Goal: Task Accomplishment & Management: Manage account settings

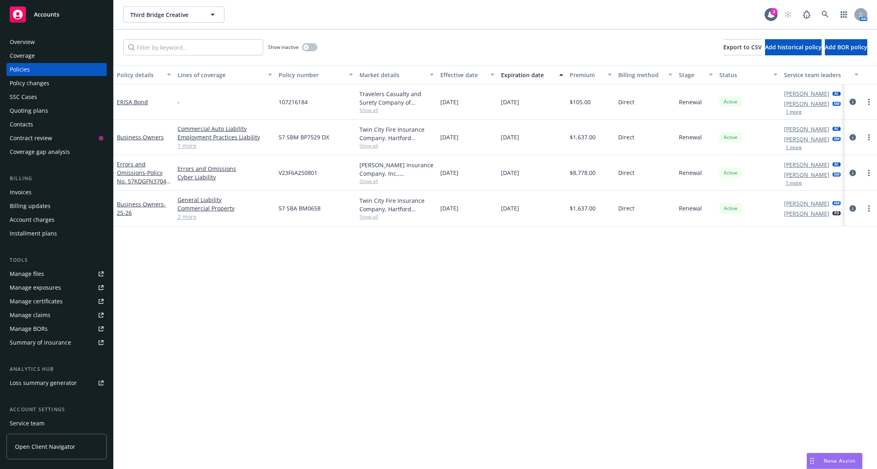
click at [200, 309] on div "Policy details Lines of coverage Policy number Market details Effective date Ex…" at bounding box center [495, 267] width 763 height 404
click at [853, 172] on icon "circleInformation" at bounding box center [853, 173] width 6 height 6
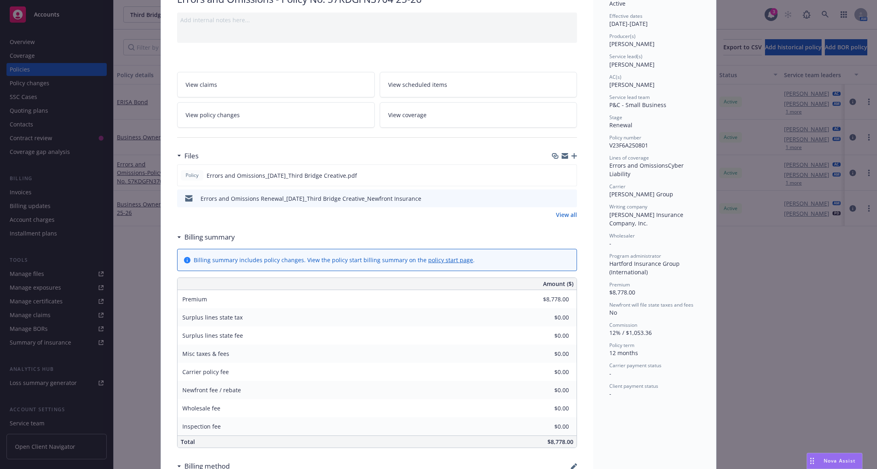
scroll to position [81, 0]
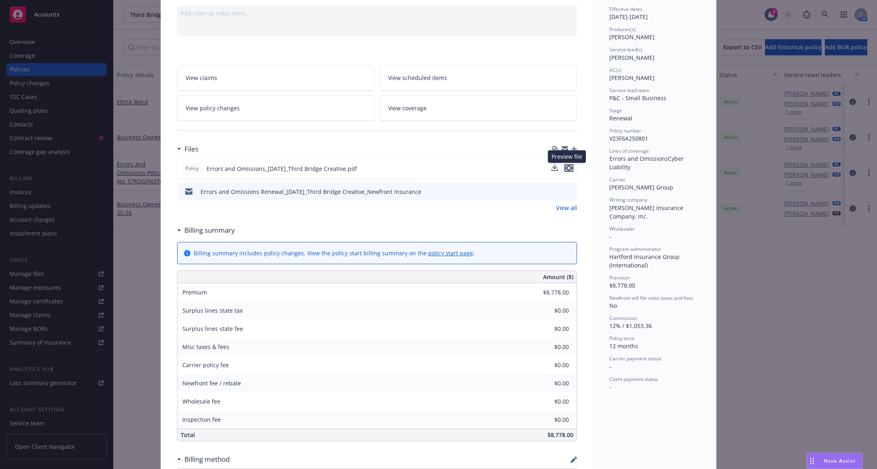
click at [566, 166] on icon "preview file" at bounding box center [568, 168] width 7 height 6
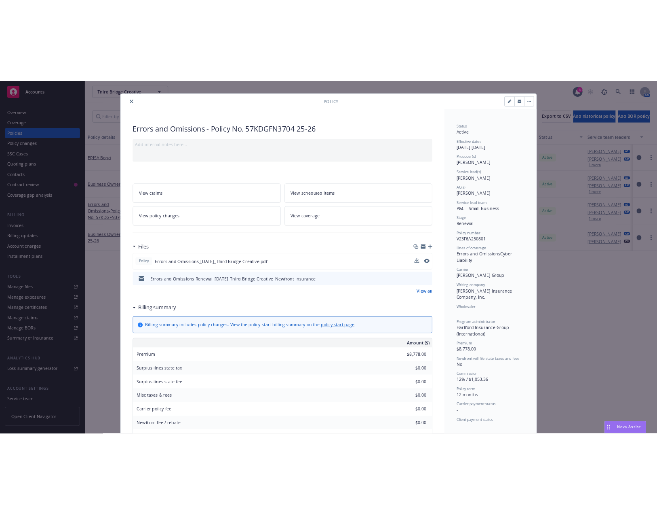
scroll to position [0, 0]
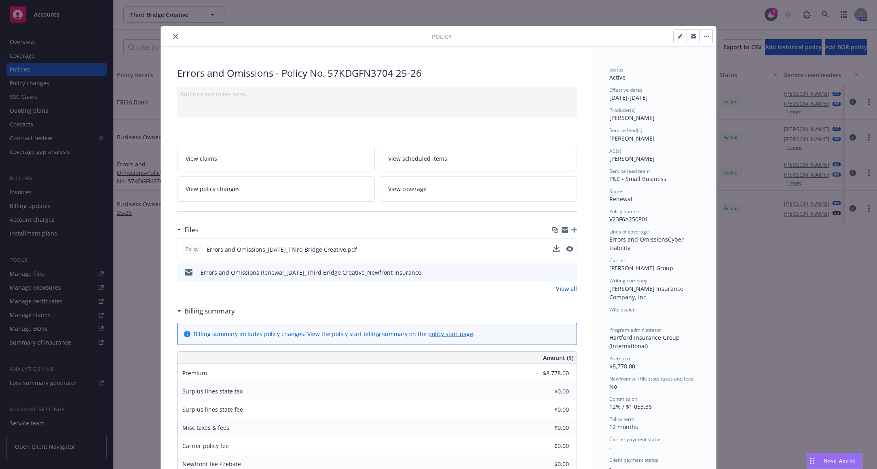
click at [144, 265] on div "Policy Errors and Omissions - Policy No. 57KDGFN3704 25-26 Add internal notes h…" at bounding box center [438, 234] width 877 height 469
click at [366, 74] on div "Errors and Omissions - Policy No. 57KDGFN3704 25-26" at bounding box center [377, 73] width 400 height 14
copy div "57KDGFN3704"
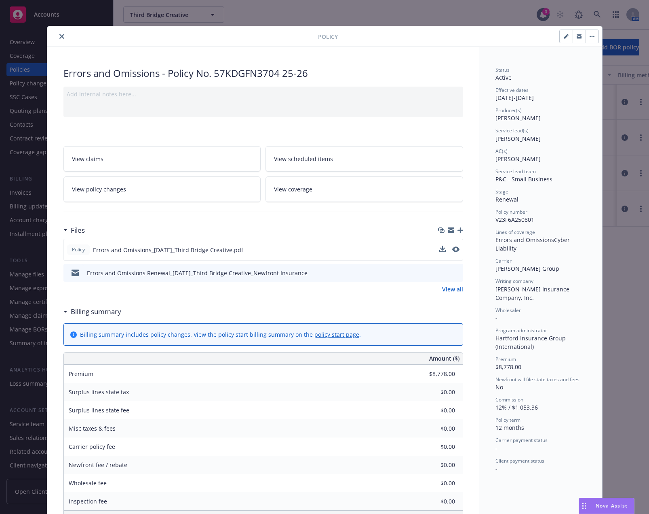
click at [127, 40] on div at bounding box center [185, 37] width 268 height 10
click at [459, 24] on div "Policy Errors and Omissions - Policy No. 57KDGFN3704 25-26 Add internal notes h…" at bounding box center [324, 257] width 649 height 514
click at [62, 35] on div at bounding box center [185, 37] width 268 height 10
click at [61, 35] on button "close" at bounding box center [62, 37] width 10 height 10
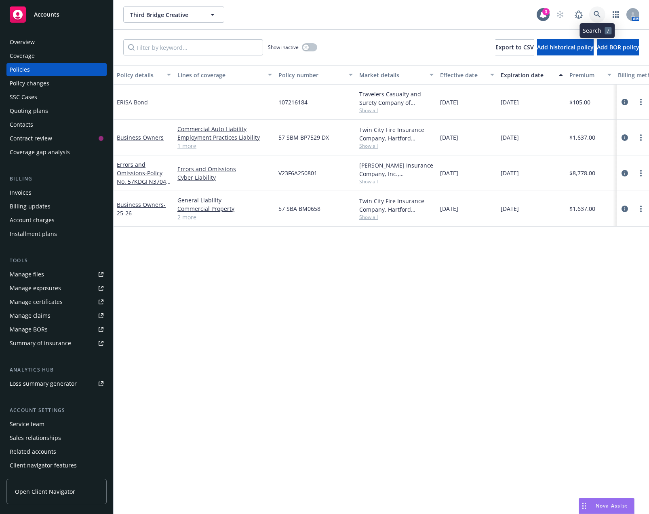
click at [595, 15] on icon at bounding box center [597, 14] width 7 height 7
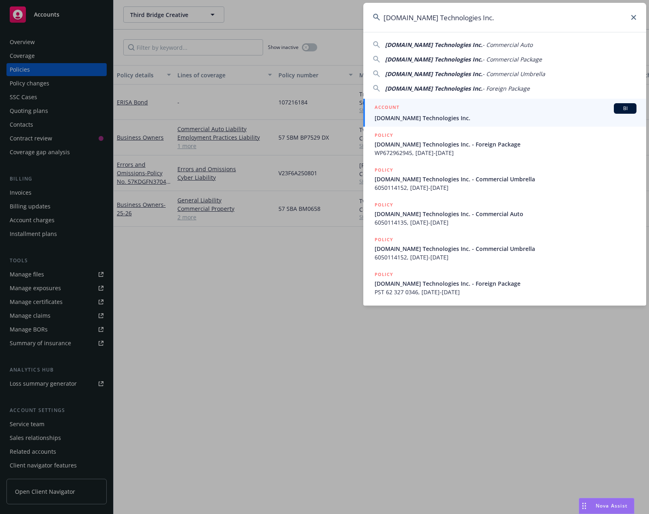
type input "EX.CO Technologies Inc."
click at [446, 114] on span "EX.CO Technologies Inc." at bounding box center [506, 118] width 262 height 8
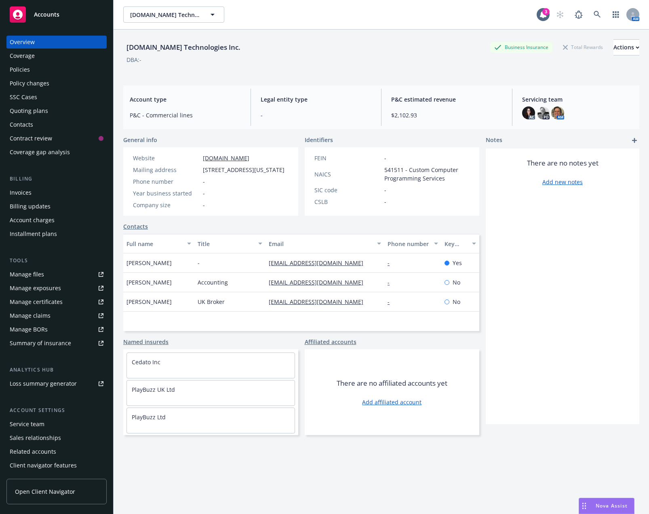
click at [66, 75] on div "Policies" at bounding box center [57, 69] width 94 height 13
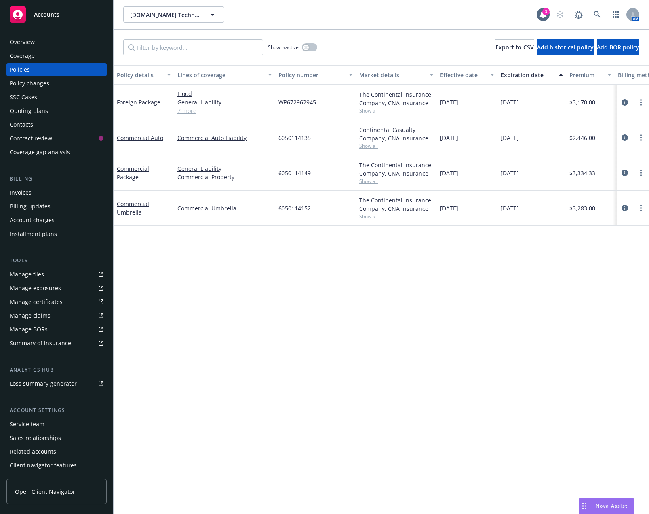
click at [192, 295] on div "Policy details Lines of coverage Policy number Market details Effective date Ex…" at bounding box center [382, 289] width 536 height 448
click at [284, 300] on div "Policy details Lines of coverage Policy number Market details Effective date Ex…" at bounding box center [382, 289] width 536 height 448
click at [600, 13] on icon at bounding box center [597, 14] width 7 height 7
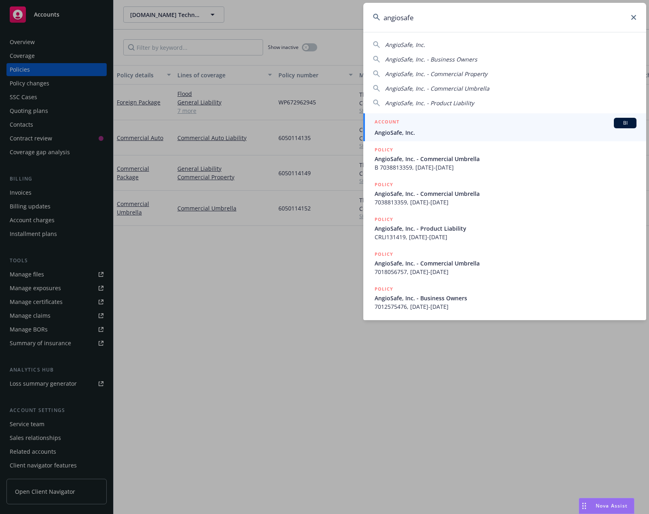
type input "angiosafe"
click at [470, 125] on div "ACCOUNT BI" at bounding box center [506, 123] width 262 height 11
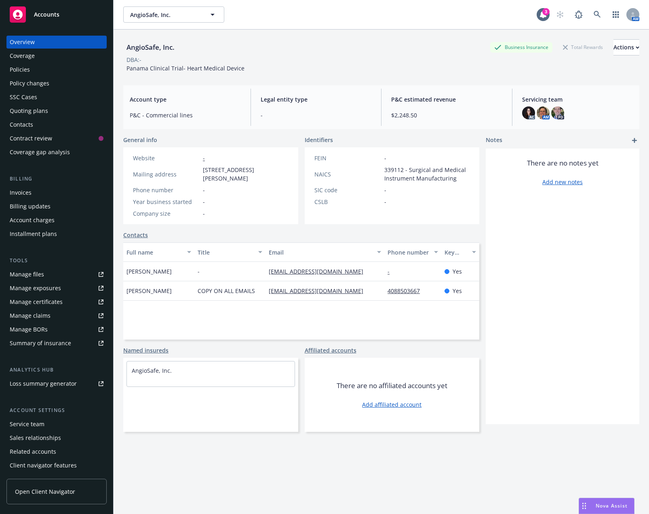
click at [78, 73] on div "Policies" at bounding box center [57, 69] width 94 height 13
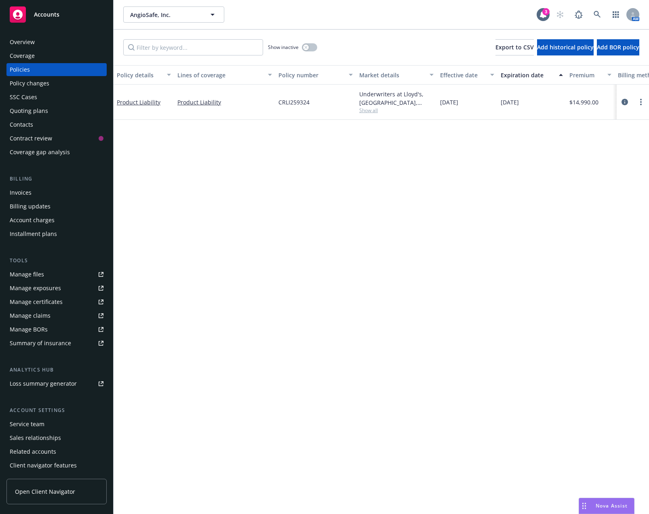
click at [191, 156] on div "Policy details Lines of coverage Policy number Market details Effective date Ex…" at bounding box center [382, 289] width 536 height 448
click at [307, 47] on icon "button" at bounding box center [305, 47] width 3 height 3
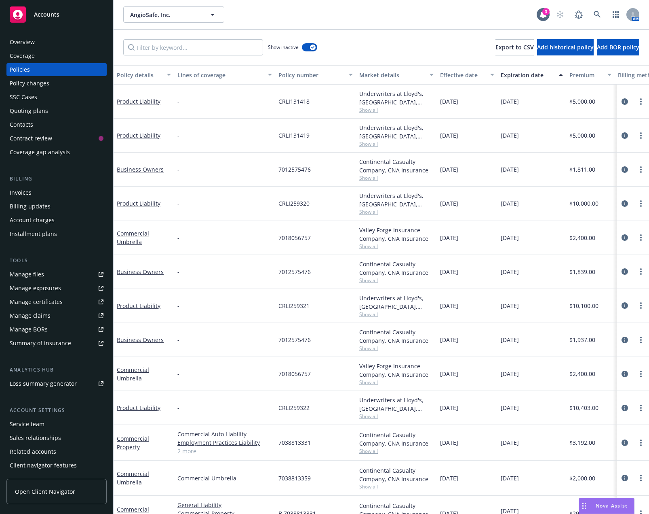
click at [506, 75] on div "Expiration date" at bounding box center [527, 75] width 53 height 8
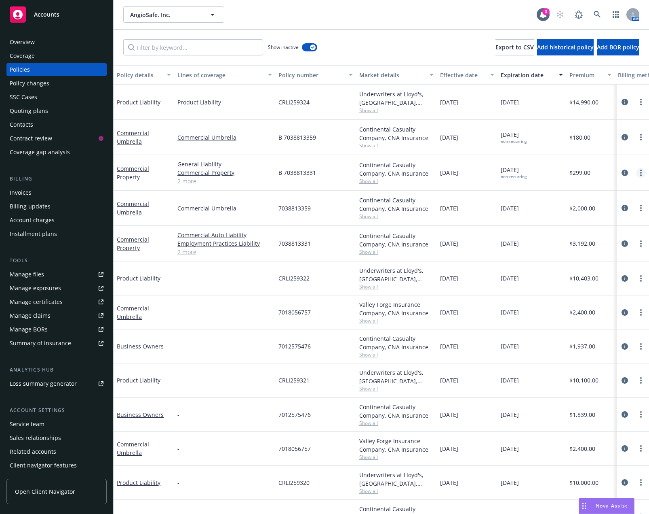
click at [636, 171] on link "more" at bounding box center [641, 173] width 10 height 10
click at [636, 170] on link "more" at bounding box center [641, 173] width 10 height 10
click at [640, 172] on icon "more" at bounding box center [641, 172] width 2 height 6
click at [118, 36] on div "Show inactive Export to CSV Add historical policy Add BOR policy" at bounding box center [382, 48] width 536 height 36
click at [636, 135] on link "more" at bounding box center [641, 137] width 10 height 10
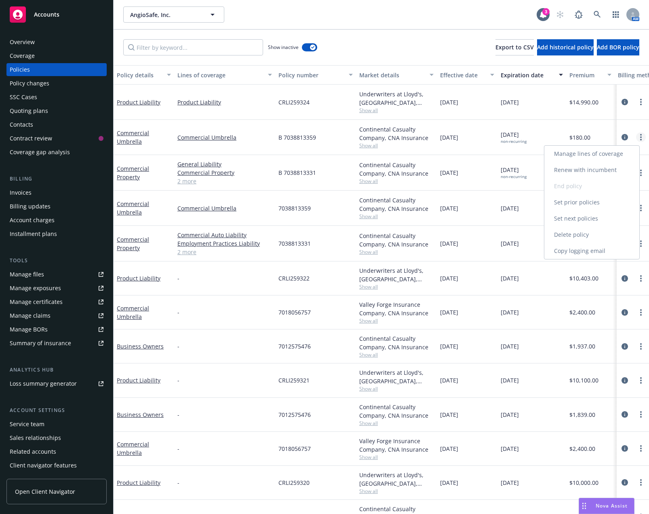
click at [636, 135] on link "more" at bounding box center [641, 137] width 10 height 10
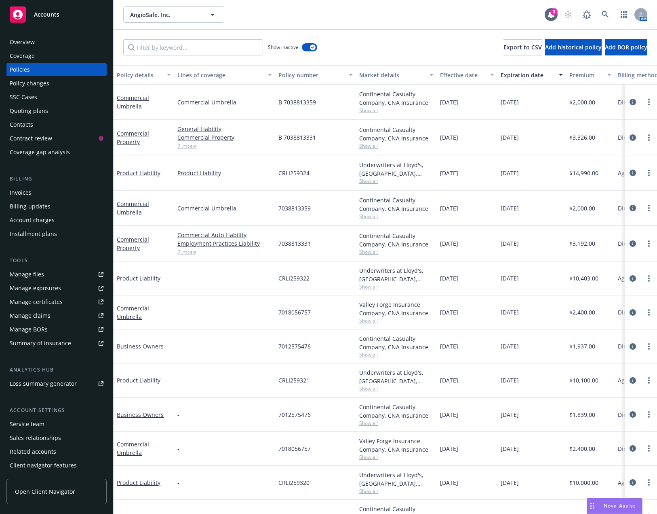
click at [66, 44] on div "Overview" at bounding box center [57, 42] width 94 height 13
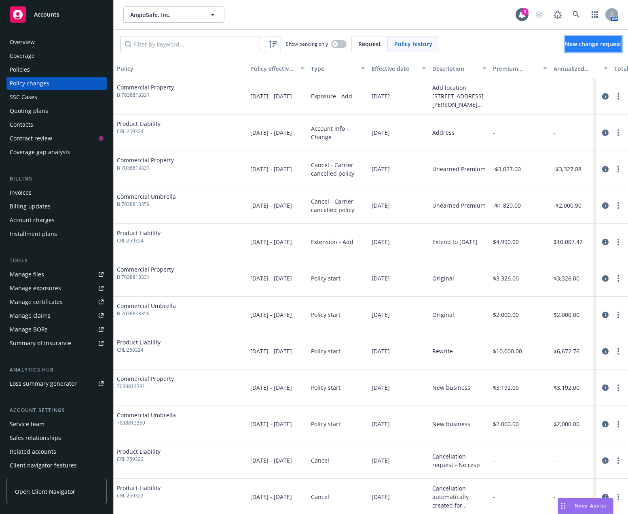
click at [576, 48] on link "New change request" at bounding box center [593, 44] width 57 height 16
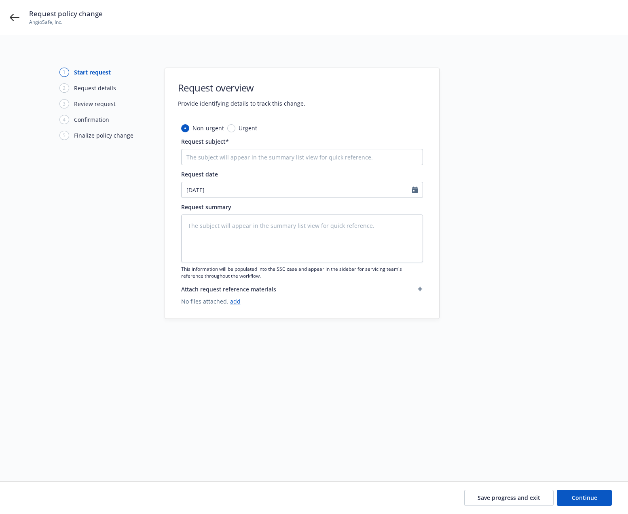
click at [3, 19] on div "Request policy change AngioSafe, Inc." at bounding box center [314, 17] width 628 height 35
click at [9, 16] on div "Request policy change AngioSafe, Inc." at bounding box center [314, 17] width 628 height 35
click at [17, 16] on icon at bounding box center [15, 18] width 10 height 10
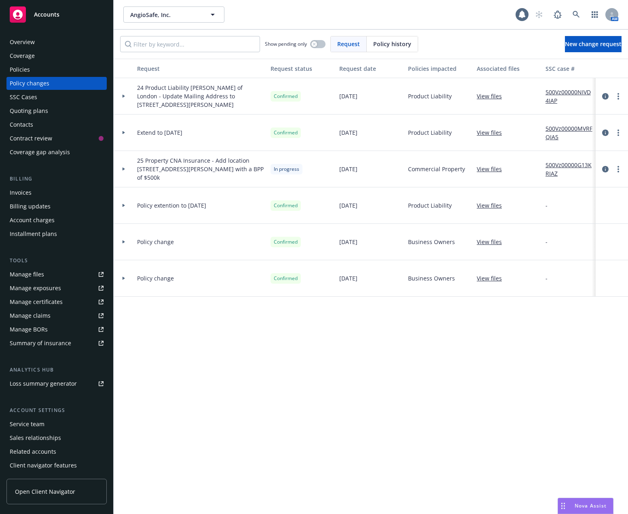
click at [52, 67] on div "Policies" at bounding box center [57, 69] width 94 height 13
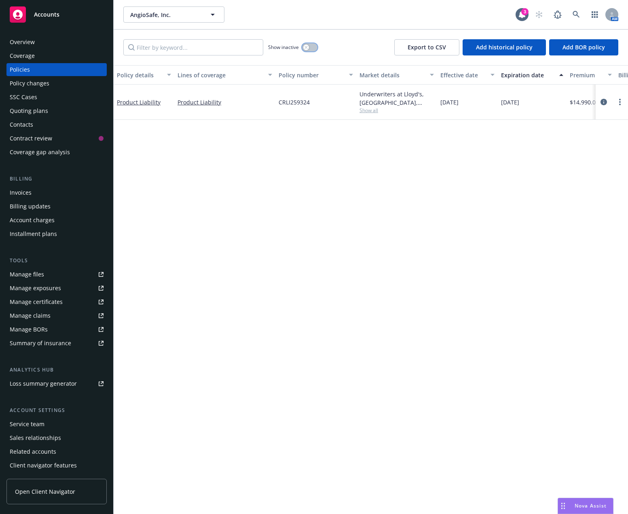
click at [310, 46] on button "button" at bounding box center [309, 47] width 15 height 8
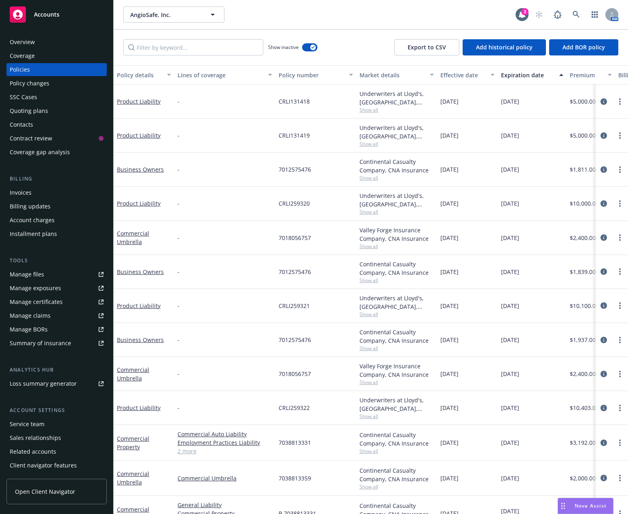
click at [509, 74] on div "Expiration date" at bounding box center [527, 75] width 53 height 8
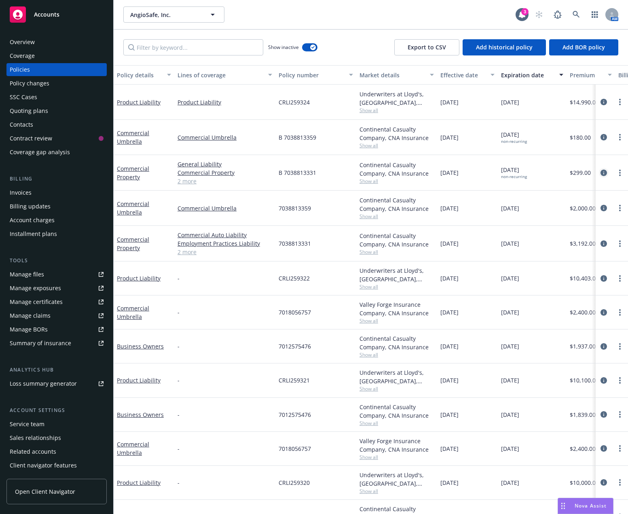
click at [576, 172] on icon "circleInformation" at bounding box center [603, 172] width 6 height 6
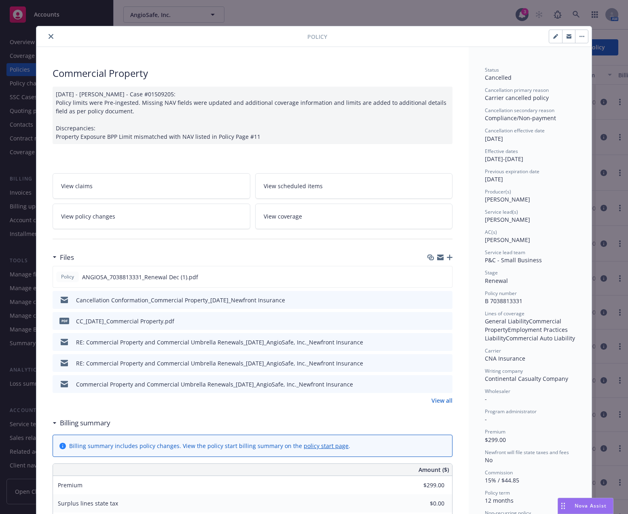
click at [174, 215] on link "View policy changes" at bounding box center [152, 215] width 198 height 25
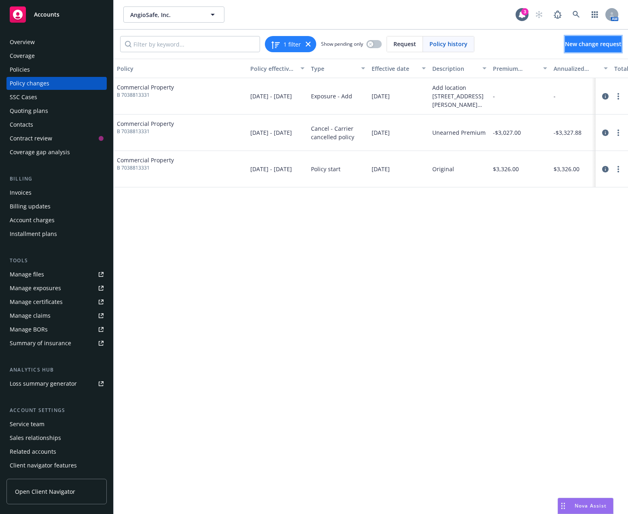
click at [576, 46] on span "New change request" at bounding box center [593, 44] width 57 height 8
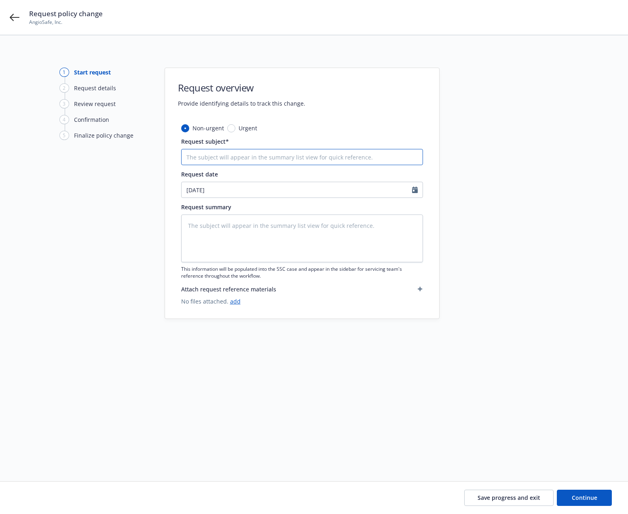
click at [324, 161] on input "Request subject*" at bounding box center [302, 157] width 242 height 16
type textarea "x"
type input "R"
type textarea "x"
type input "Re"
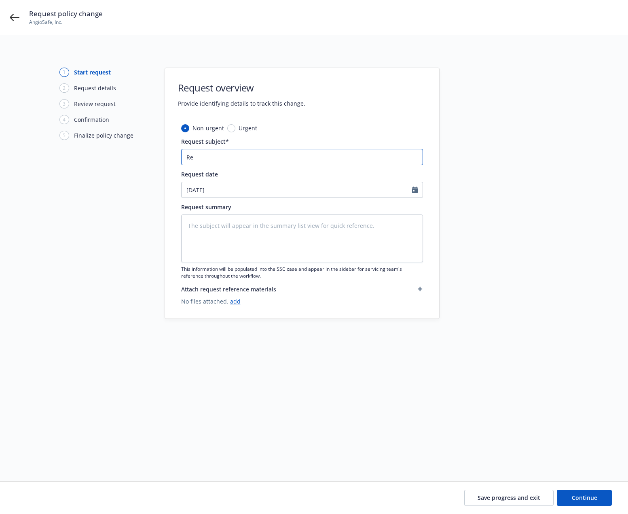
type textarea "x"
type input "Rei"
type textarea "x"
type input "Rein"
type textarea "x"
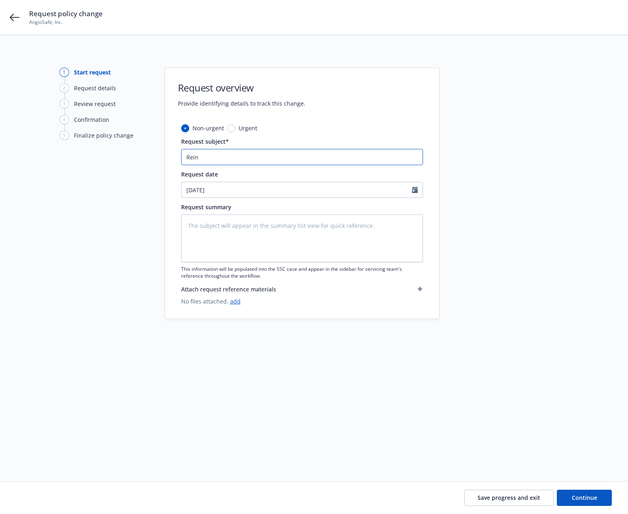
type input "Reins"
type textarea "x"
type input "Reinst"
type textarea "x"
type input "Reinsta"
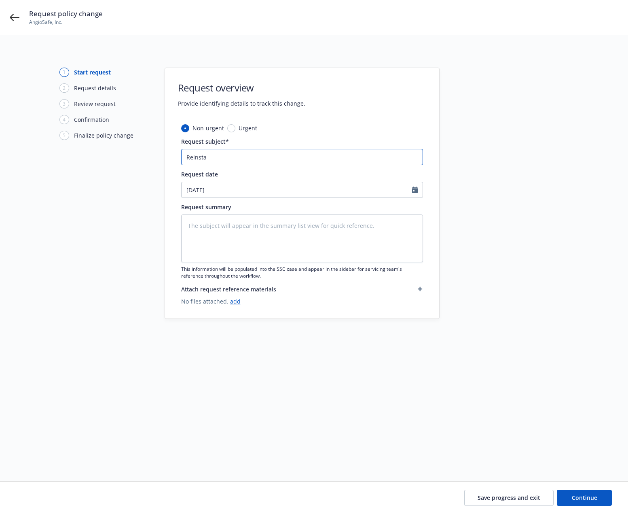
type textarea "x"
type input "Reinstat"
type textarea "x"
type input "Reinstate"
type textarea "x"
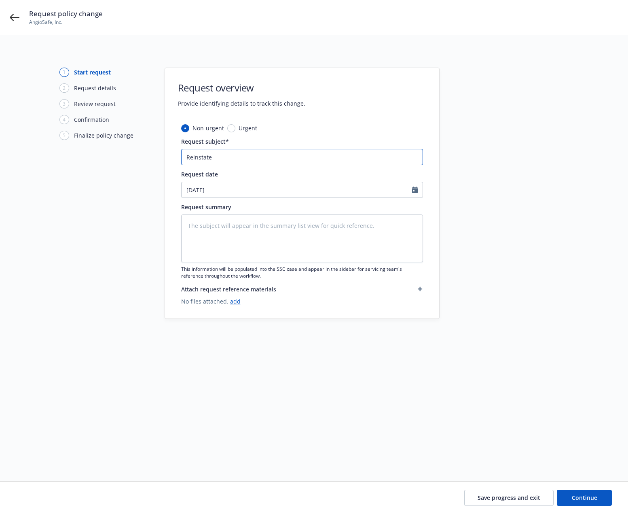
type input "Reinstatem"
type textarea "x"
type input "Reinstateme"
type textarea "x"
type input "Reinstatemen"
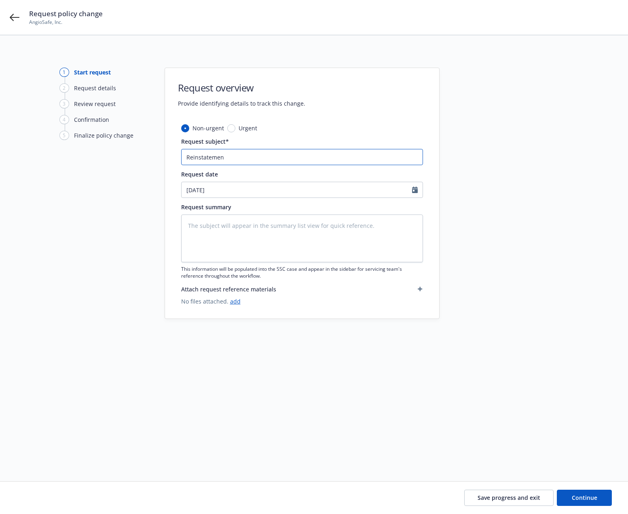
type textarea "x"
type input "Reinstatement"
click at [163, 245] on div "1 Start request 2 Request details 3 Review request 4 Confirmation 5 Finalize po…" at bounding box center [314, 248] width 609 height 361
click at [94, 256] on div "1 Start request 2 Request details 3 Review request 4 Confirmation 5 Finalize po…" at bounding box center [103, 248] width 89 height 361
click at [15, 19] on icon at bounding box center [15, 18] width 10 height 10
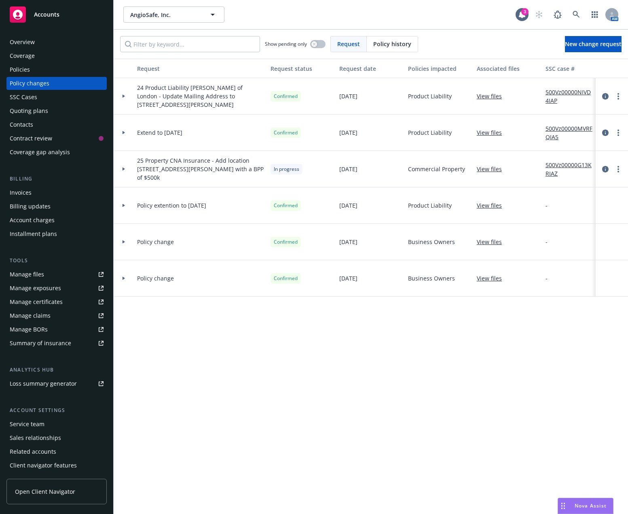
click at [74, 70] on div "Policies" at bounding box center [57, 69] width 94 height 13
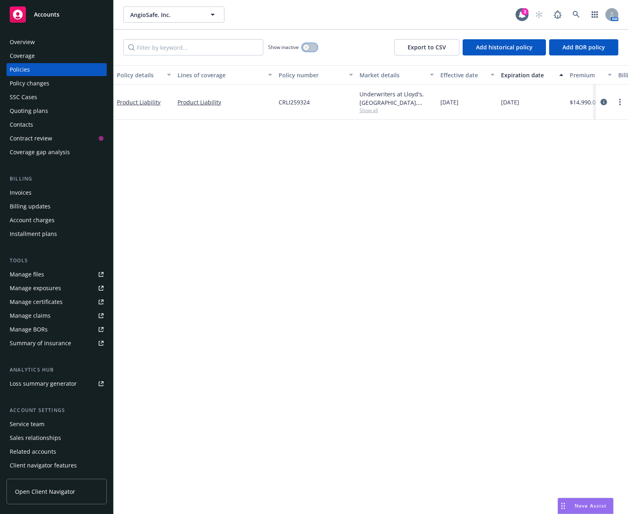
drag, startPoint x: 310, startPoint y: 47, endPoint x: 443, endPoint y: 73, distance: 135.5
click at [310, 47] on button "button" at bounding box center [309, 47] width 15 height 8
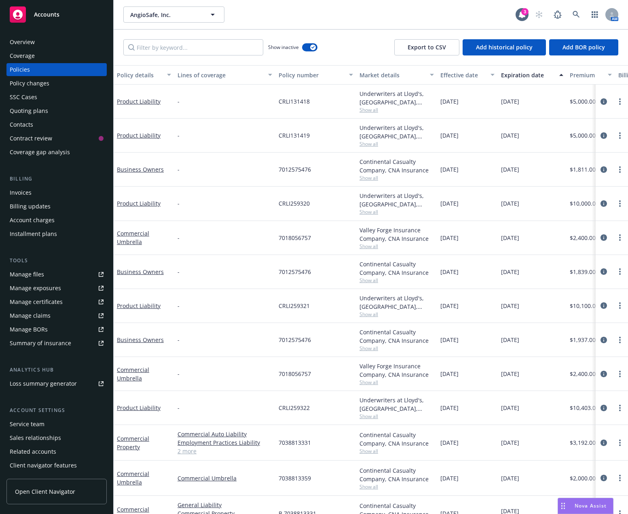
click at [518, 74] on div "Expiration date" at bounding box center [527, 75] width 53 height 8
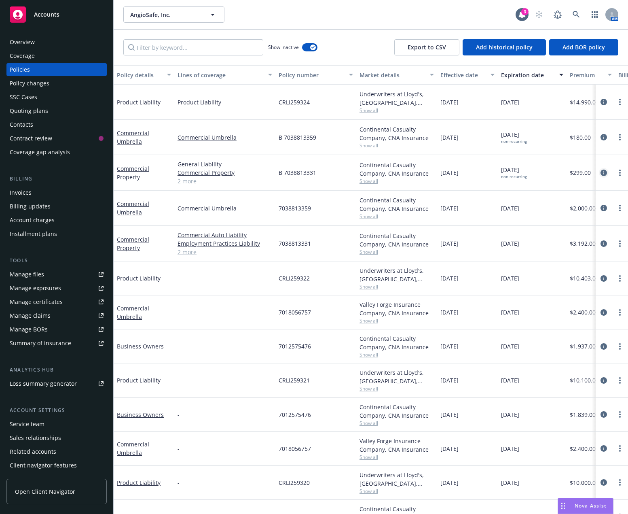
click at [576, 169] on icon "circleInformation" at bounding box center [603, 172] width 6 height 6
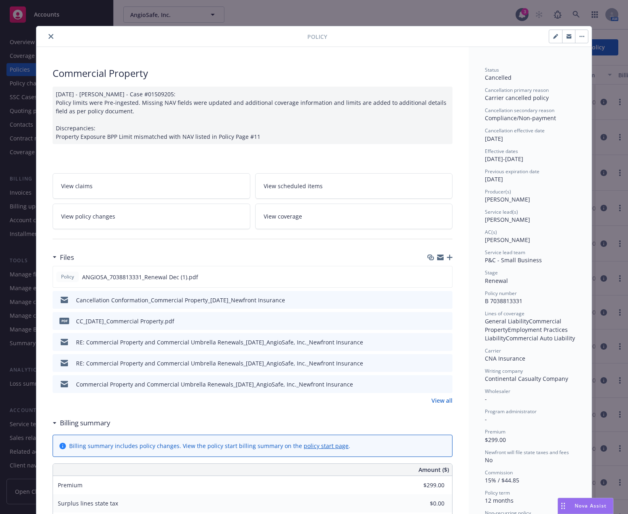
scroll to position [24, 0]
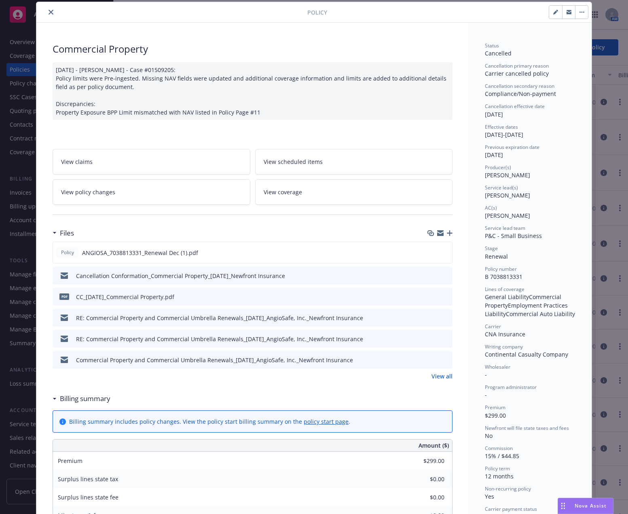
click at [161, 185] on link "View policy changes" at bounding box center [152, 191] width 198 height 25
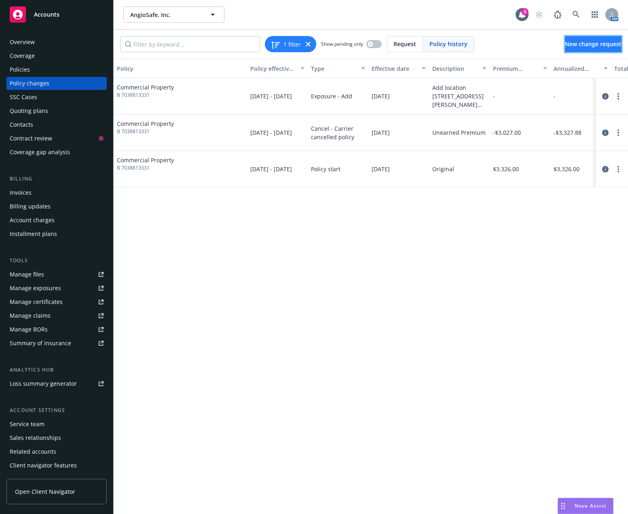
click at [565, 46] on span "New change request" at bounding box center [593, 44] width 57 height 8
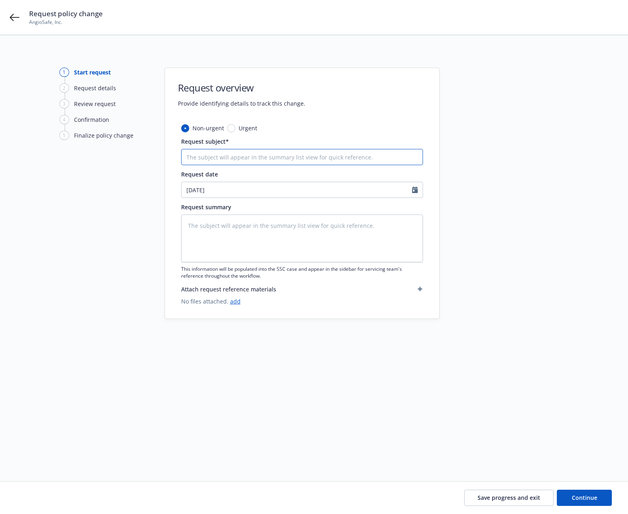
click at [307, 160] on input "Request subject*" at bounding box center [302, 157] width 242 height 16
type textarea "x"
type input "R"
type textarea "x"
type input "Re"
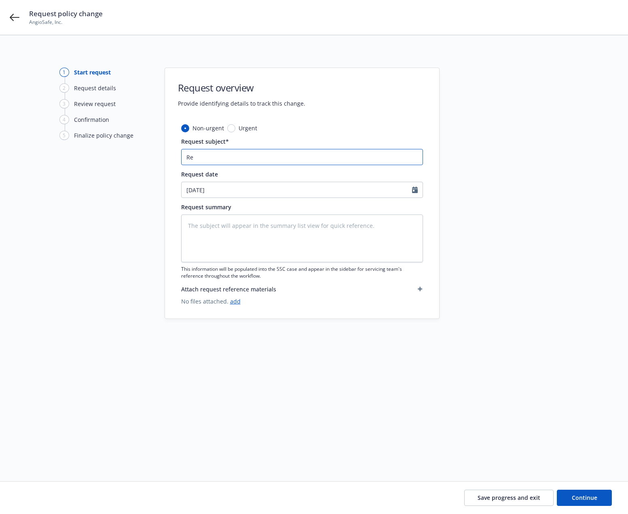
type textarea "x"
type input "Rei"
type textarea "x"
type input "Rein"
type textarea "x"
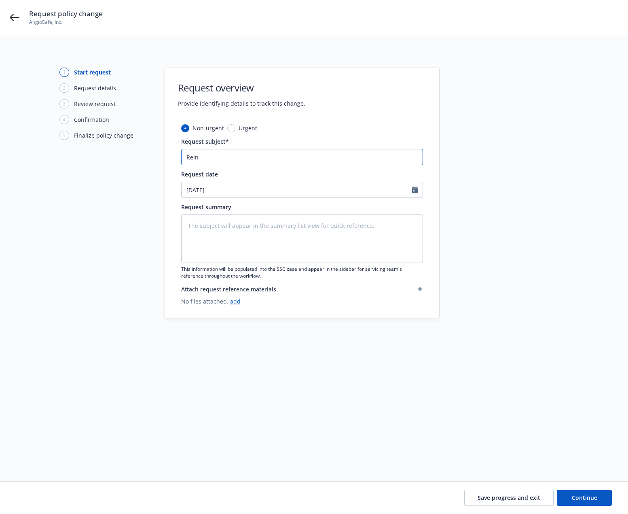
type input "Reins"
type textarea "x"
type input "Reinst"
type textarea "x"
type input "Reinsta"
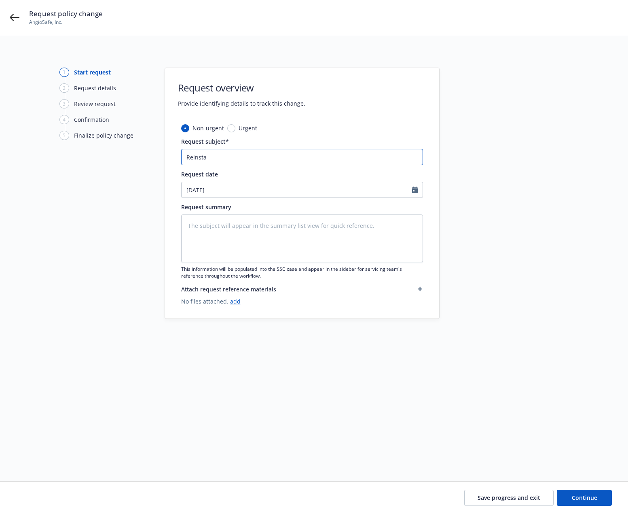
type textarea "x"
type input "Reinstat"
type textarea "x"
type input "Reinstate"
type textarea "x"
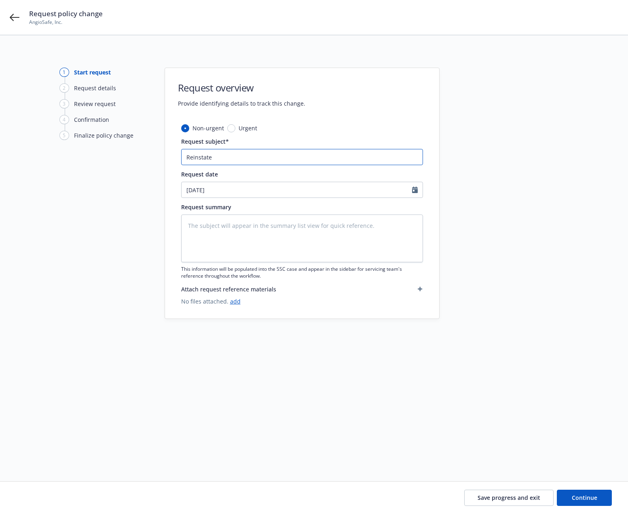
type input "Reinstatem"
type textarea "x"
type input "Reinstateme"
type textarea "x"
type input "Reinstatemen"
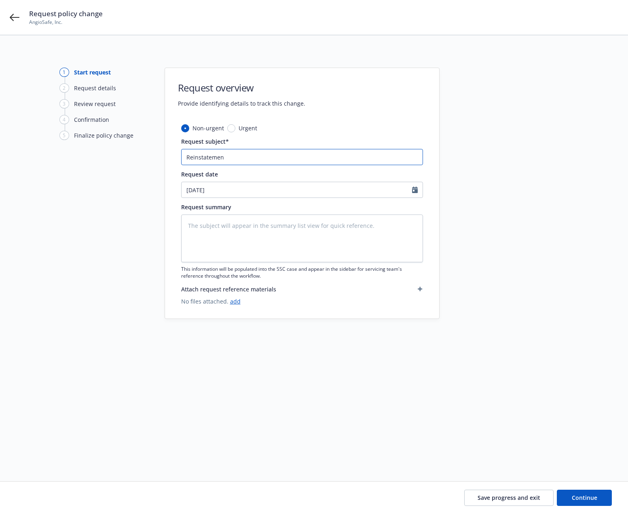
type textarea "x"
type input "Reinstatement"
drag, startPoint x: 135, startPoint y: 219, endPoint x: 150, endPoint y: 200, distance: 24.4
click at [135, 219] on div "1 Start request 2 Request details 3 Review request 4 Confirmation 5 Finalize po…" at bounding box center [103, 248] width 89 height 361
click at [271, 154] on input "Reinstatement" at bounding box center [302, 157] width 242 height 16
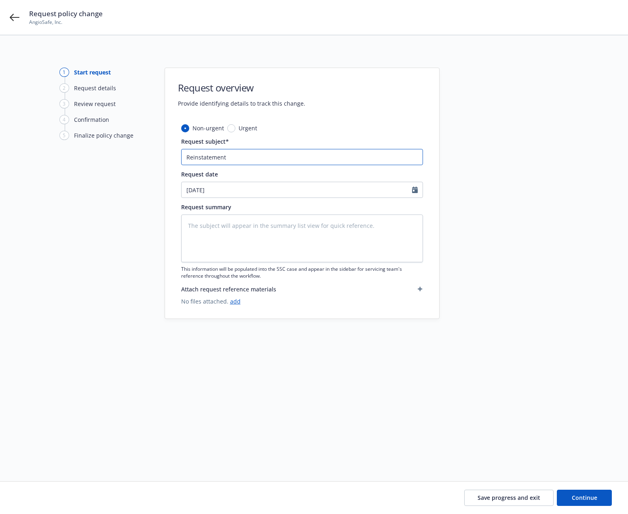
type textarea "x"
type input "Reinstatement"
type textarea "x"
type input "Reinstatement e"
type textarea "x"
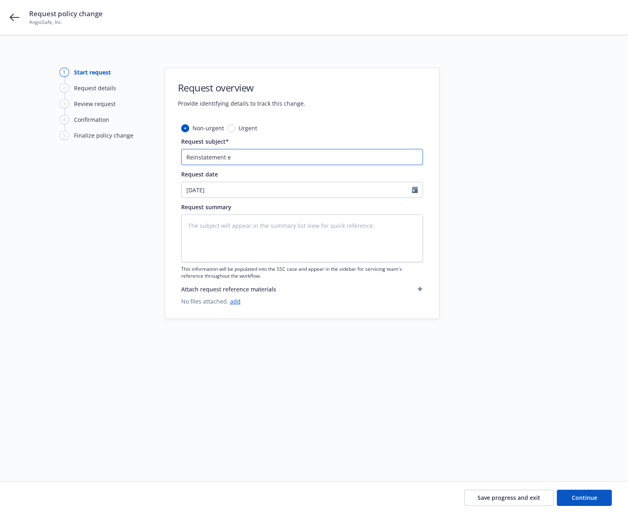
type input "Reinstatement ef"
type textarea "x"
type input "Reinstatement eff"
type textarea "x"
type input "Reinstatement eff"
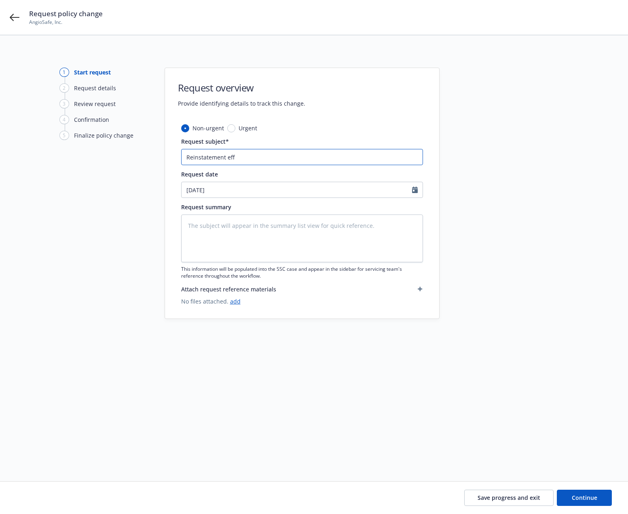
click at [252, 155] on input "Reinstatement eff" at bounding box center [302, 157] width 242 height 16
type textarea "x"
type input "Reinstatement eff 5"
type textarea "x"
type input "Reinstatement eff 5/"
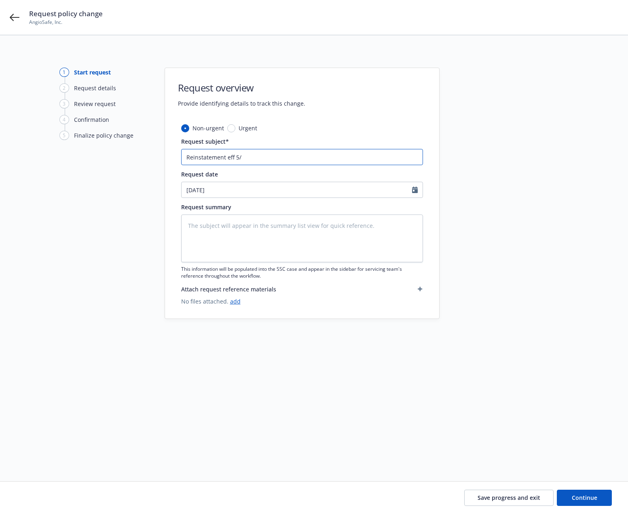
type textarea "x"
type input "Reinstatement eff 5/2"
type textarea "x"
type input "Reinstatement eff 5/28"
type textarea "x"
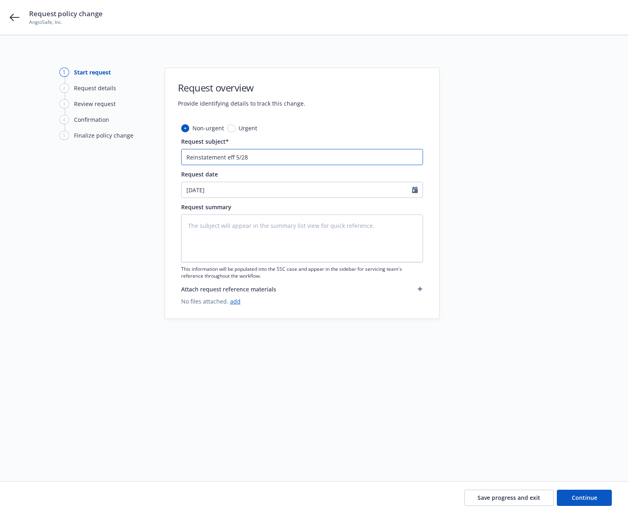
type input "Reinstatement eff 5/28/"
type textarea "x"
type input "Reinstatement eff 5/28/2"
type textarea "x"
type input "Reinstatement eff 5/28/25"
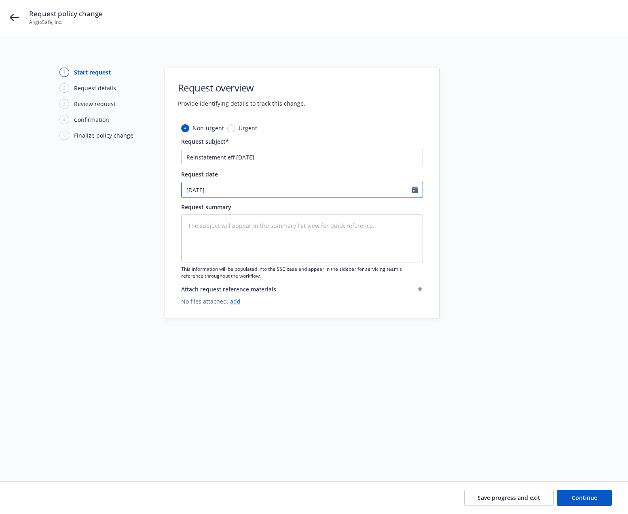
click at [266, 186] on input "08/12/2025" at bounding box center [297, 189] width 230 height 15
select select "8"
type textarea "x"
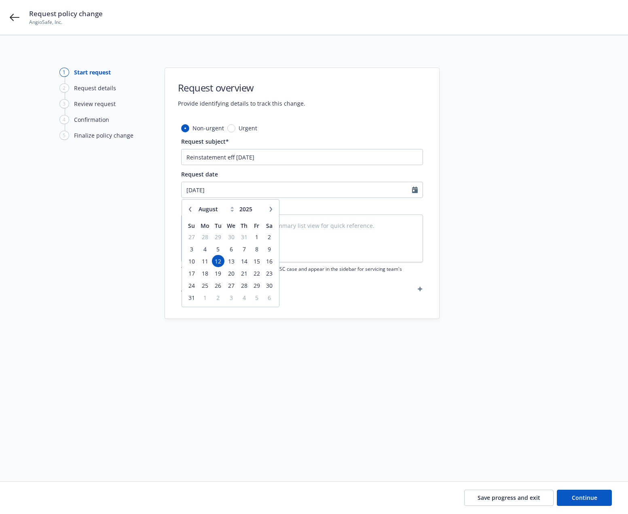
click at [192, 209] on button "button" at bounding box center [190, 209] width 10 height 10
click at [188, 210] on icon "button" at bounding box center [190, 209] width 5 height 5
select select "5"
click at [229, 285] on span "28" at bounding box center [231, 285] width 12 height 10
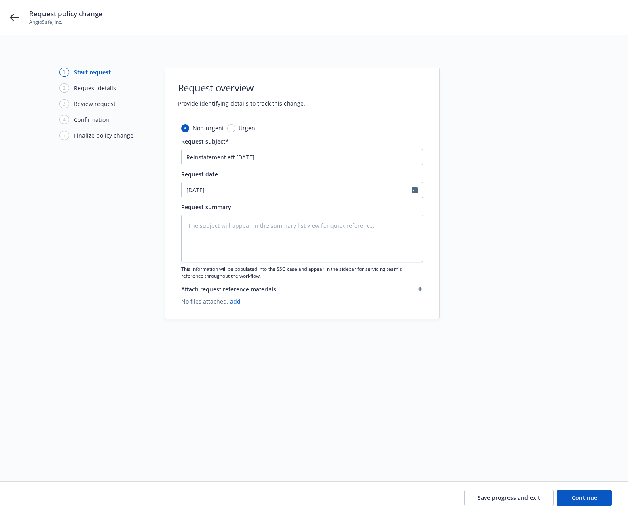
type textarea "x"
type input "05/28/2025"
click at [235, 243] on textarea at bounding box center [302, 238] width 242 height 48
type textarea "x"
type textarea "Re"
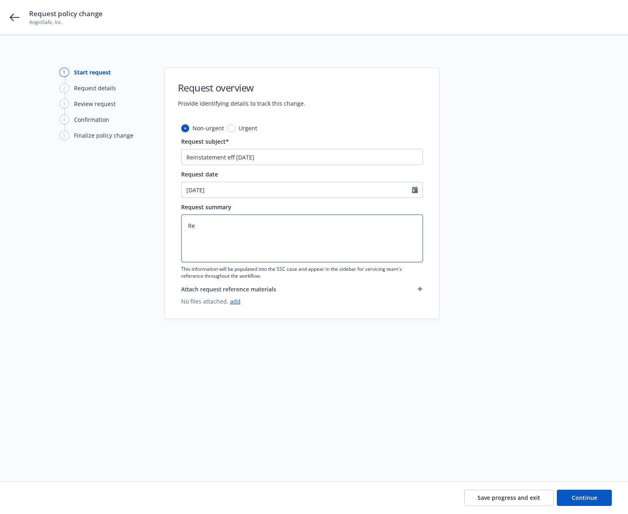
type textarea "x"
type textarea "Rei"
type textarea "x"
type textarea "Rein"
type textarea "x"
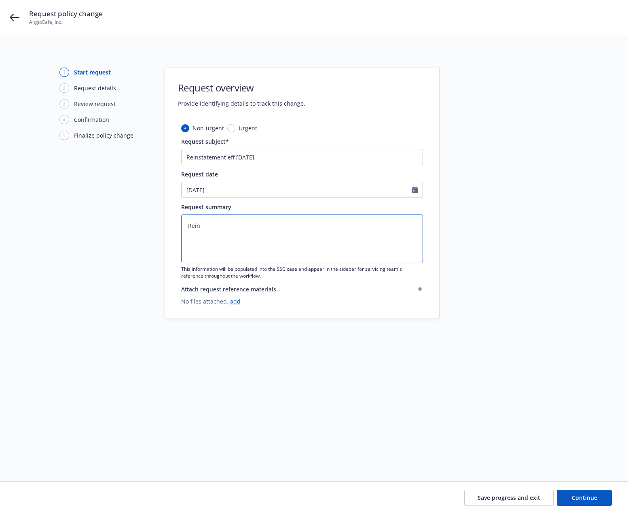
type textarea "Reins"
type textarea "x"
type textarea "Reinst"
type textarea "x"
type textarea "Reinsta"
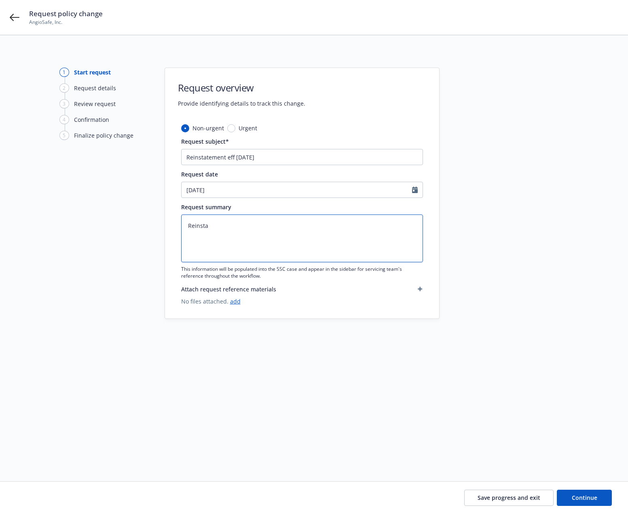
type textarea "x"
type textarea "Reinstat"
type textarea "x"
type textarea "Reinstate"
type textarea "x"
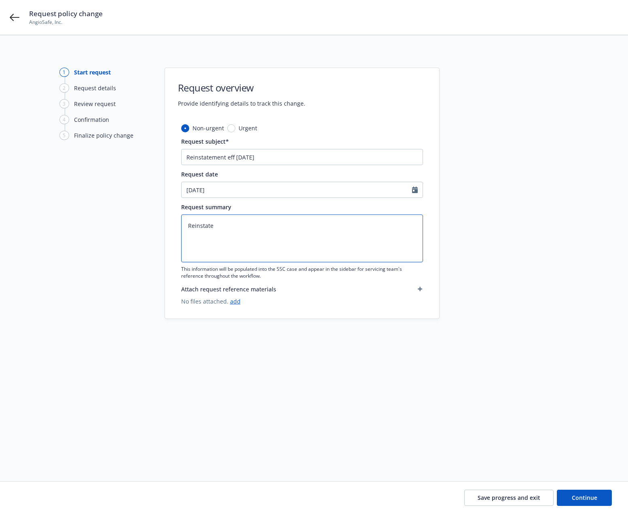
type textarea "Reinstatem"
type textarea "x"
type textarea "Reinstateme"
type textarea "x"
type textarea "Reinstatemen"
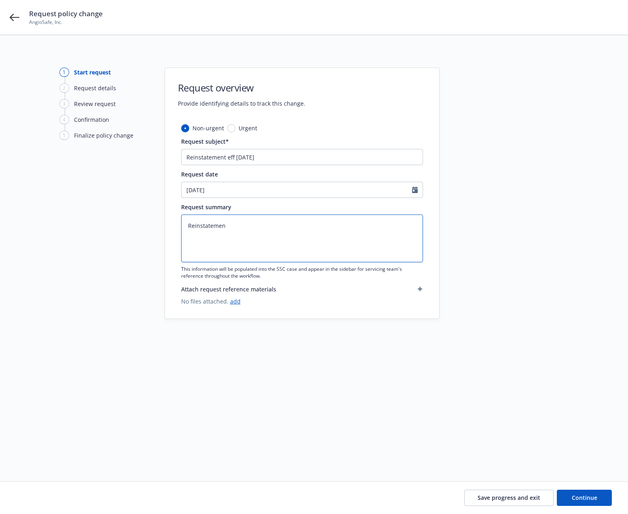
type textarea "x"
type textarea "Reinstatement"
click at [237, 304] on link "add" at bounding box center [235, 301] width 11 height 8
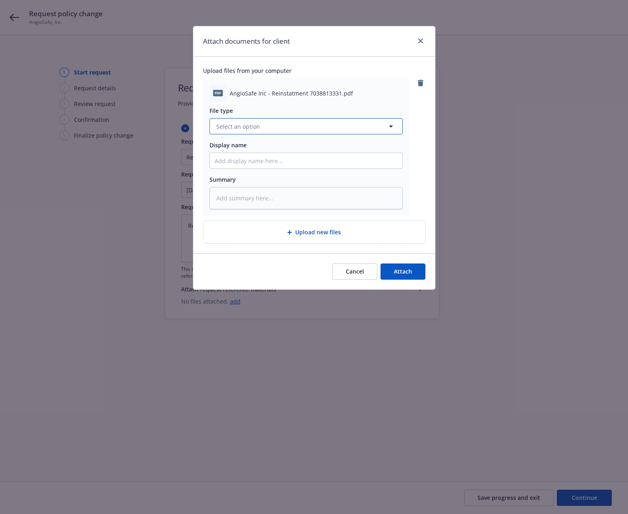
click at [378, 122] on button "Select an option" at bounding box center [305, 126] width 193 height 16
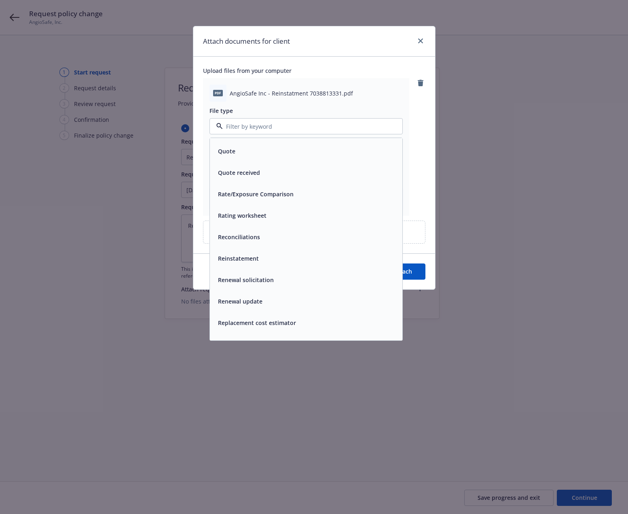
scroll to position [3033, 0]
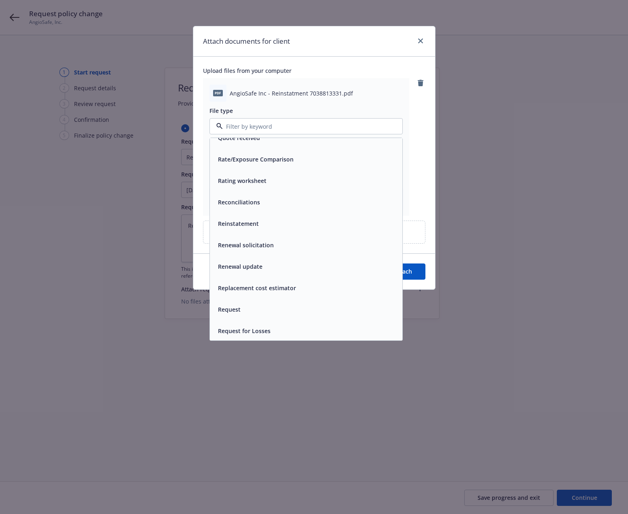
click at [307, 229] on div "Reinstatement" at bounding box center [306, 224] width 183 height 12
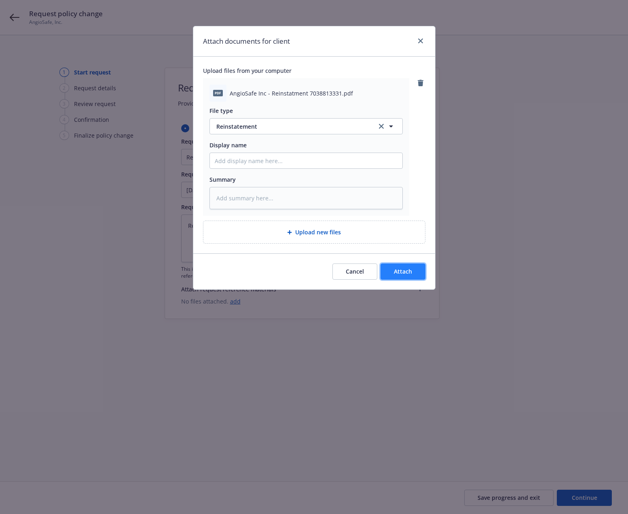
click at [397, 264] on button "Attach" at bounding box center [402, 271] width 45 height 16
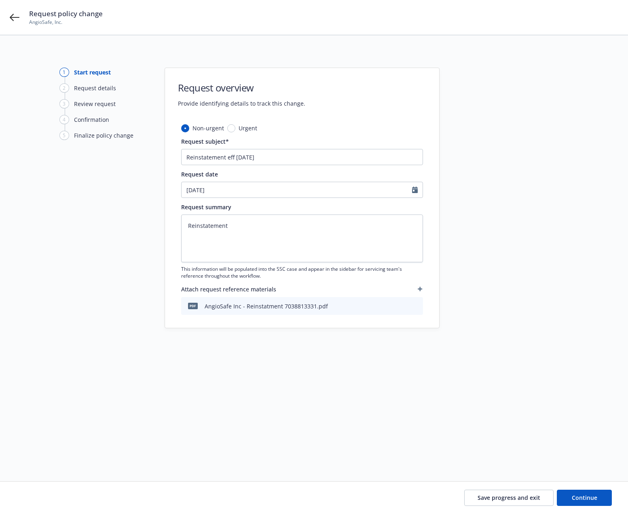
click at [576, 506] on div "Save progress and exit Continue" at bounding box center [314, 497] width 628 height 32
click at [576, 500] on span "Continue" at bounding box center [584, 497] width 25 height 8
type textarea "x"
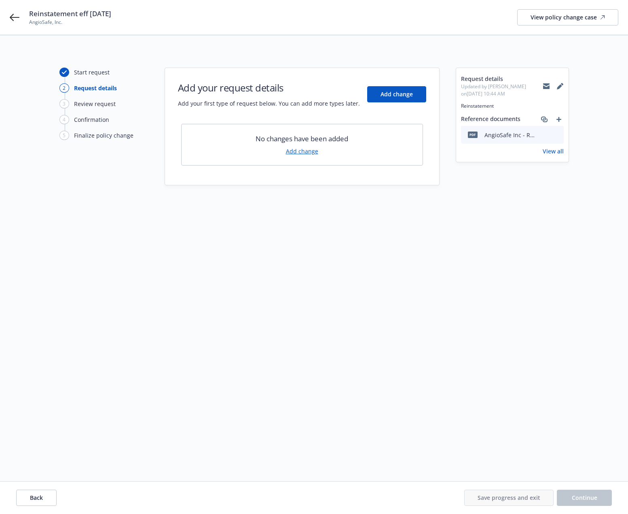
click at [305, 148] on link "Add change" at bounding box center [302, 151] width 32 height 8
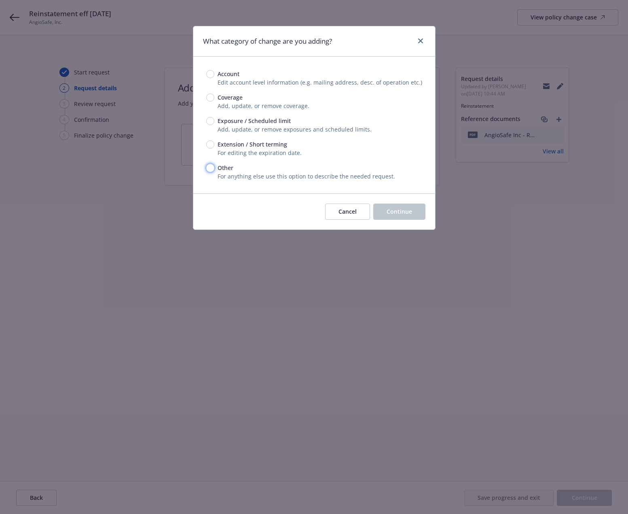
click at [209, 167] on input "Other" at bounding box center [210, 168] width 8 height 8
radio input "true"
click at [404, 209] on span "Continue" at bounding box center [399, 211] width 25 height 8
type textarea "x"
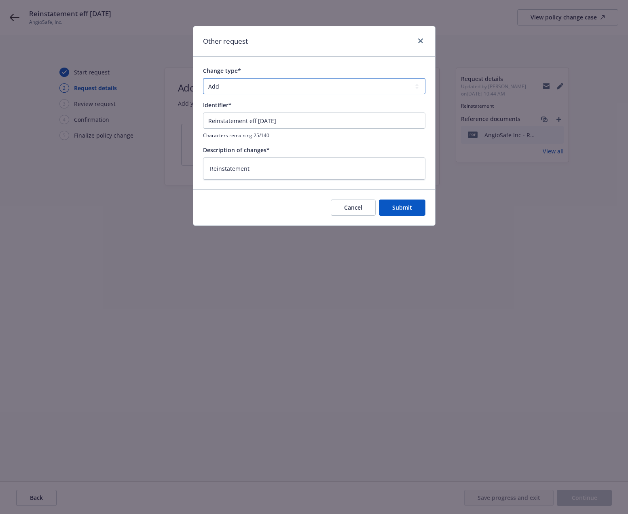
drag, startPoint x: 264, startPoint y: 87, endPoint x: 203, endPoint y: 85, distance: 61.1
click at [203, 85] on select "Add Audit Change Remove" at bounding box center [314, 86] width 222 height 16
select select "CHANGE"
click at [203, 78] on select "Add Audit Change Remove" at bounding box center [314, 86] width 222 height 16
click at [401, 202] on button "Submit" at bounding box center [402, 207] width 47 height 16
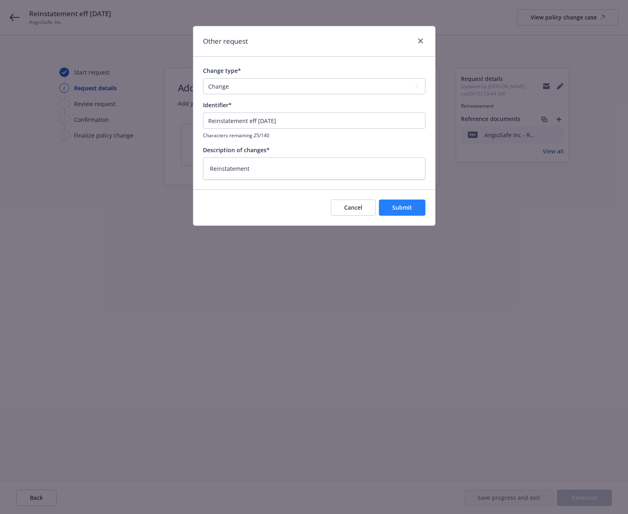
type textarea "x"
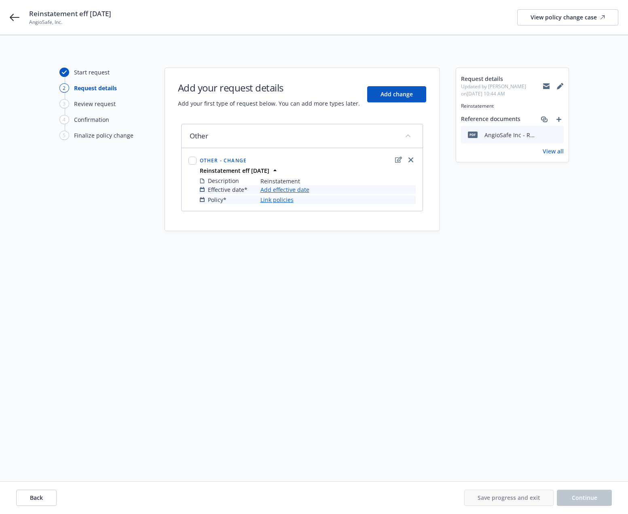
click at [289, 189] on link "Add effective date" at bounding box center [284, 189] width 49 height 8
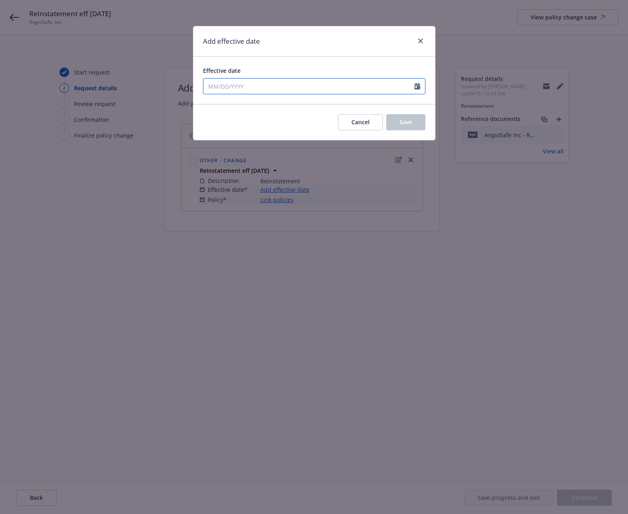
click at [243, 86] on input "Effective date" at bounding box center [308, 85] width 211 height 15
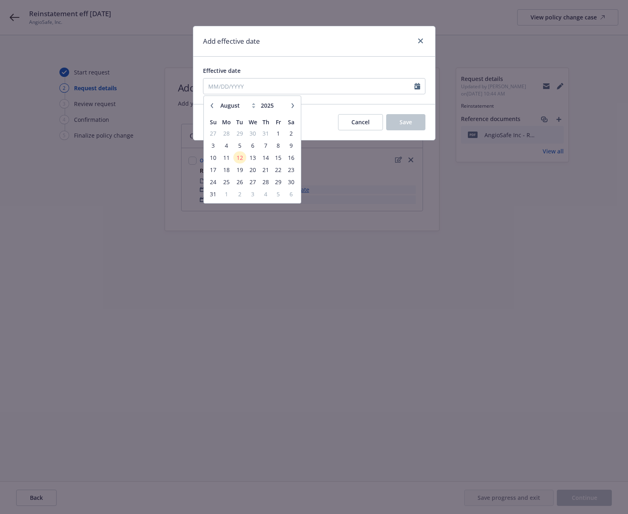
click at [212, 106] on icon "button" at bounding box center [211, 105] width 5 height 5
select select "5"
click at [254, 178] on span "28" at bounding box center [253, 182] width 12 height 10
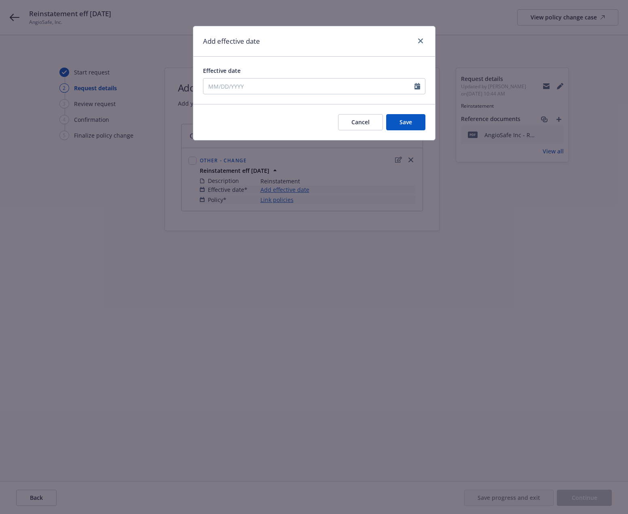
type input "05/28/2025"
click at [400, 122] on span "Save" at bounding box center [405, 122] width 13 height 8
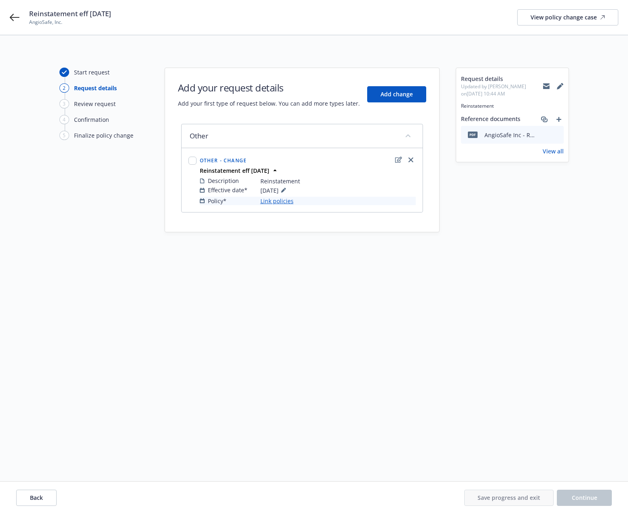
click at [277, 200] on link "Link policies" at bounding box center [276, 201] width 33 height 8
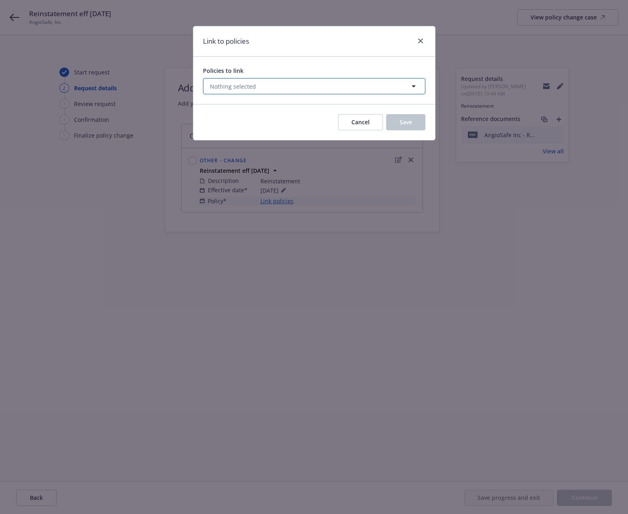
click at [225, 87] on span "Nothing selected" at bounding box center [233, 86] width 46 height 8
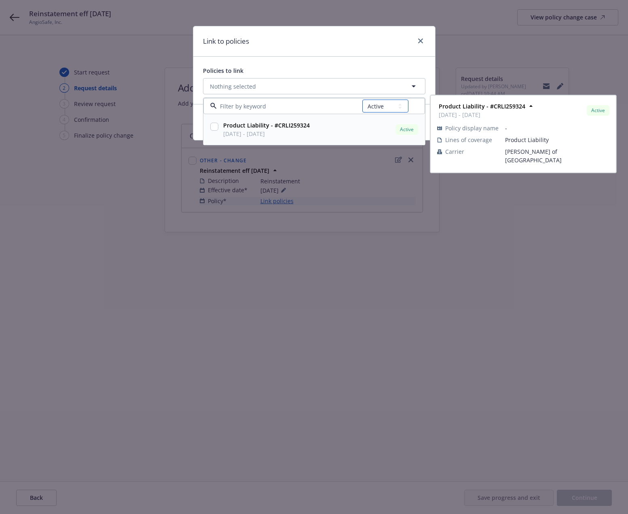
click at [380, 112] on select "All Active Upcoming Expired Cancelled" at bounding box center [385, 105] width 46 height 13
click at [362, 99] on select "All Active Upcoming Expired Cancelled" at bounding box center [385, 105] width 46 height 13
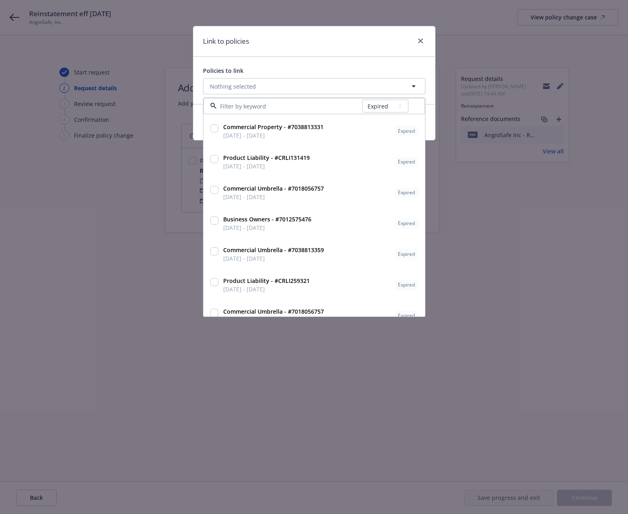
scroll to position [136, 0]
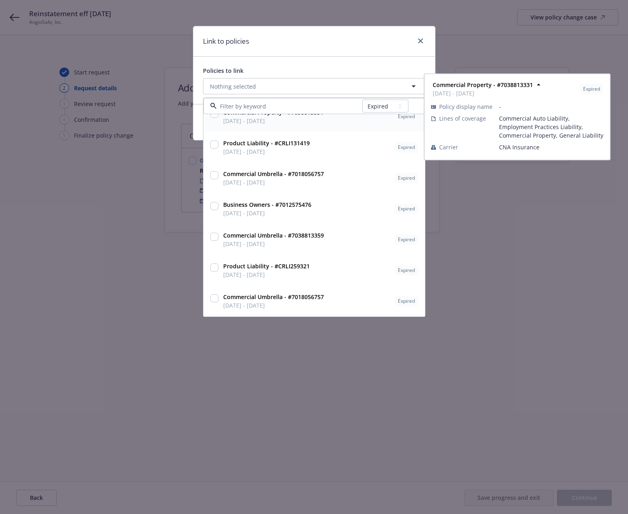
click at [386, 98] on div "All Active Upcoming Expired Cancelled" at bounding box center [385, 106] width 46 height 16
click at [387, 104] on select "All Active Upcoming Expired Cancelled" at bounding box center [385, 105] width 46 height 13
select select "CANCELLED"
click at [362, 99] on select "All Active Upcoming Expired Cancelled" at bounding box center [385, 105] width 46 height 13
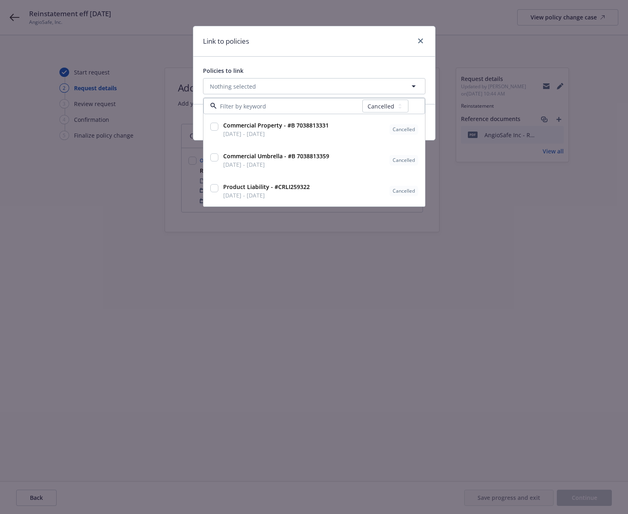
scroll to position [0, 0]
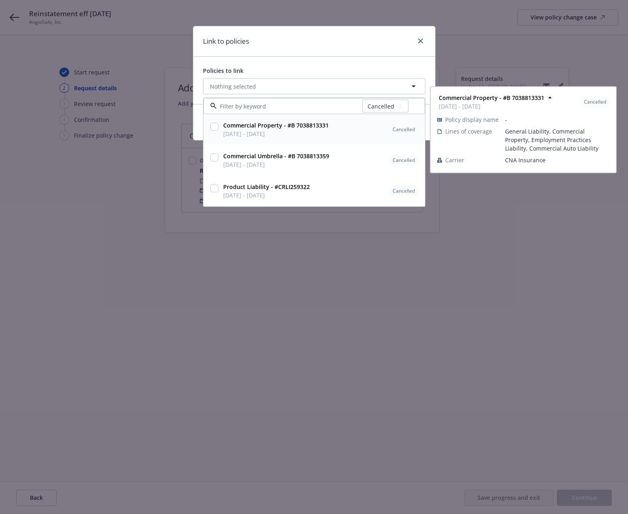
click at [211, 128] on input "checkbox" at bounding box center [214, 127] width 8 height 8
checkbox input "true"
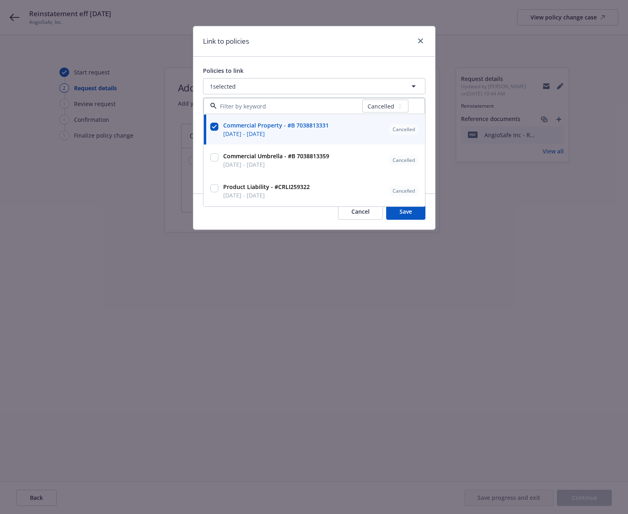
click at [411, 217] on div "Cancel Save" at bounding box center [314, 211] width 242 height 36
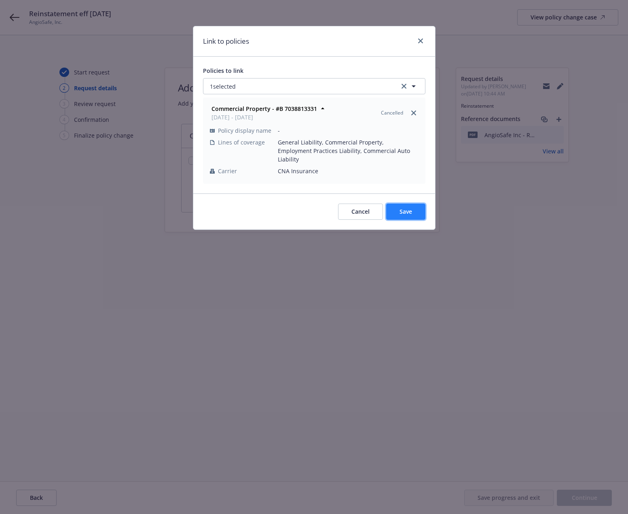
click at [406, 207] on span "Save" at bounding box center [405, 211] width 13 height 8
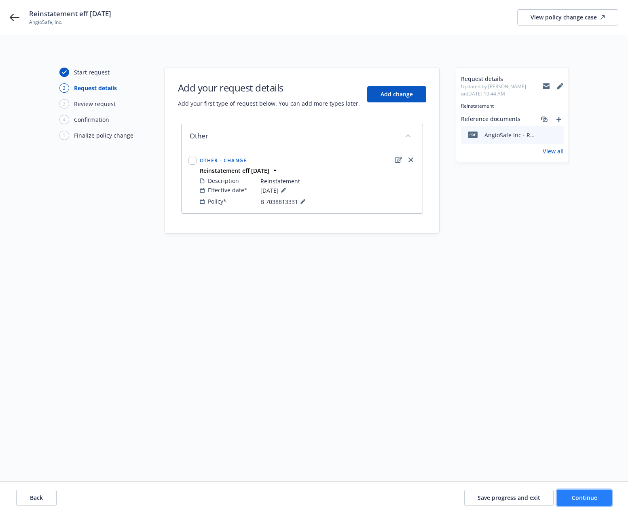
click at [571, 492] on button "Continue" at bounding box center [584, 497] width 55 height 16
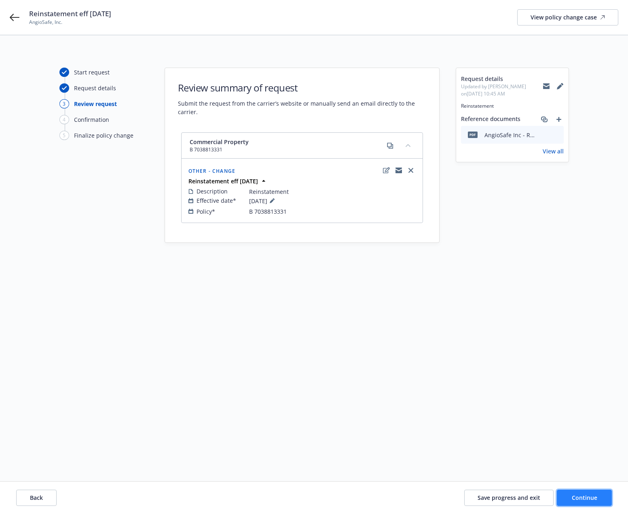
click at [576, 492] on button "Continue" at bounding box center [584, 497] width 55 height 16
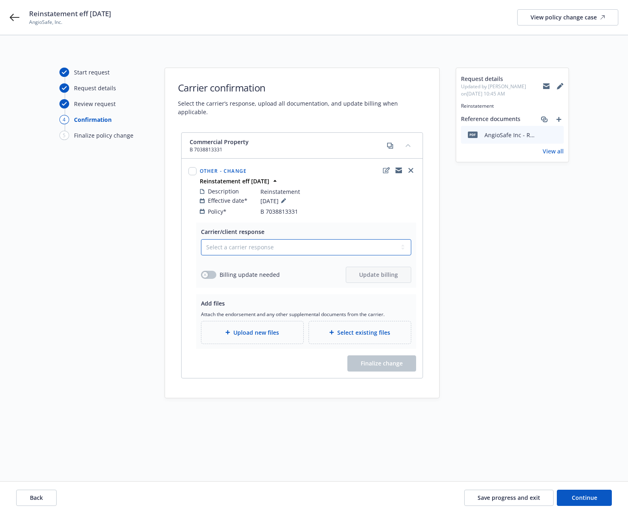
click at [351, 240] on select "Select a carrier response Accepted Accepted with revision No endorsement needed…" at bounding box center [306, 247] width 210 height 16
select select "ACCEPTED"
click at [201, 239] on select "Select a carrier response Accepted Accepted with revision No endorsement needed…" at bounding box center [306, 247] width 210 height 16
click at [277, 328] on span "Upload new files" at bounding box center [256, 332] width 46 height 8
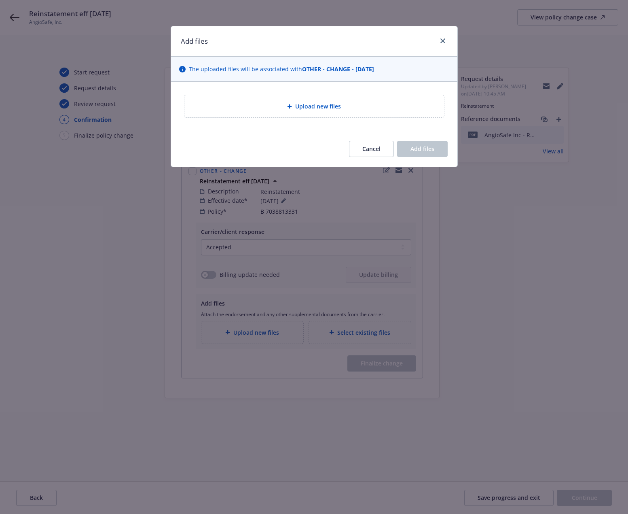
type textarea "x"
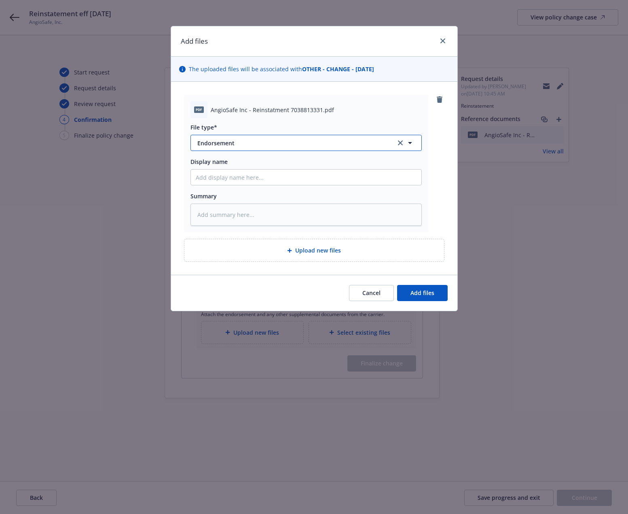
click at [363, 141] on span "Endorsement" at bounding box center [290, 143] width 187 height 8
type input "rein"
click at [285, 169] on div "Reinstatement" at bounding box center [306, 165] width 221 height 12
click at [430, 293] on span "Add files" at bounding box center [422, 293] width 24 height 8
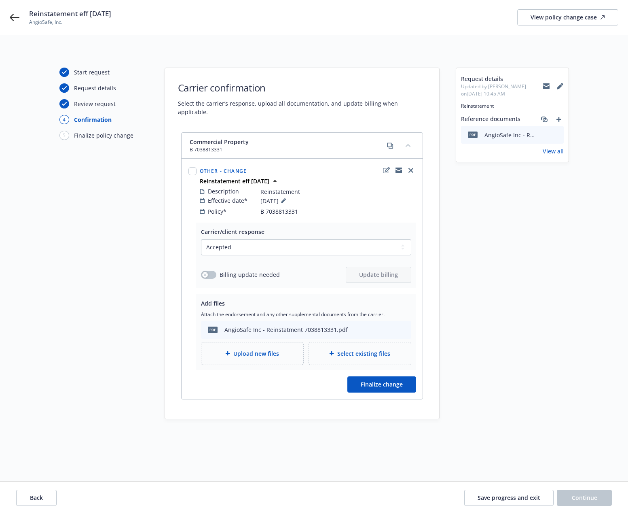
click at [205, 378] on div "Finalize change" at bounding box center [306, 384] width 220 height 16
click at [387, 380] on span "Finalize change" at bounding box center [382, 384] width 42 height 8
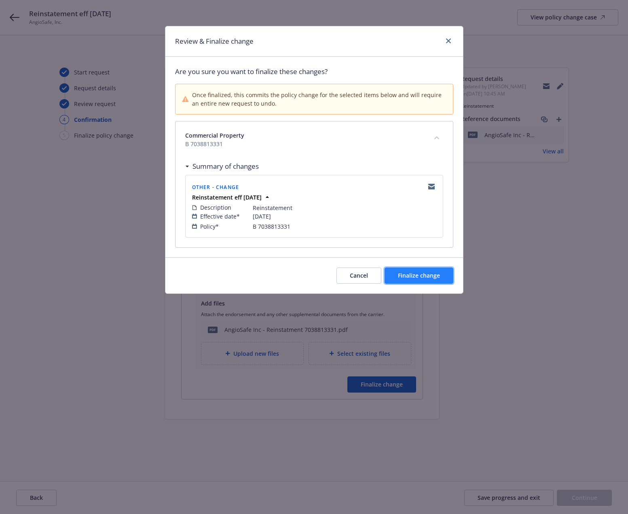
click at [426, 274] on span "Finalize change" at bounding box center [419, 275] width 42 height 8
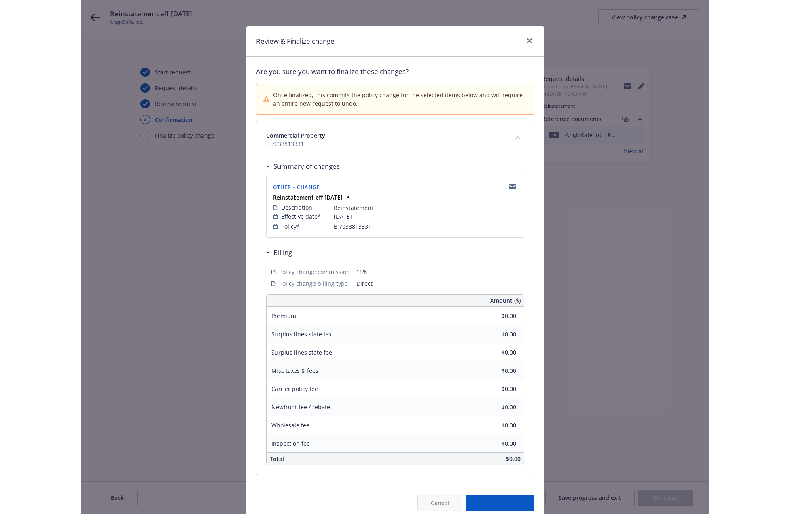
scroll to position [33, 0]
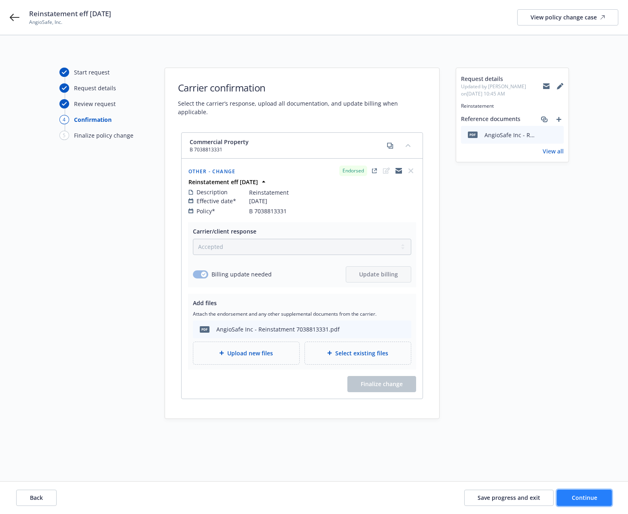
click at [576, 498] on span "Continue" at bounding box center [584, 497] width 25 height 8
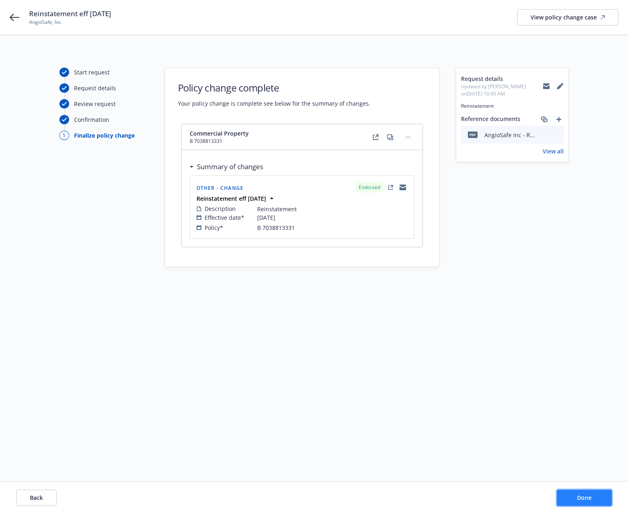
click at [569, 496] on button "Done" at bounding box center [584, 497] width 55 height 16
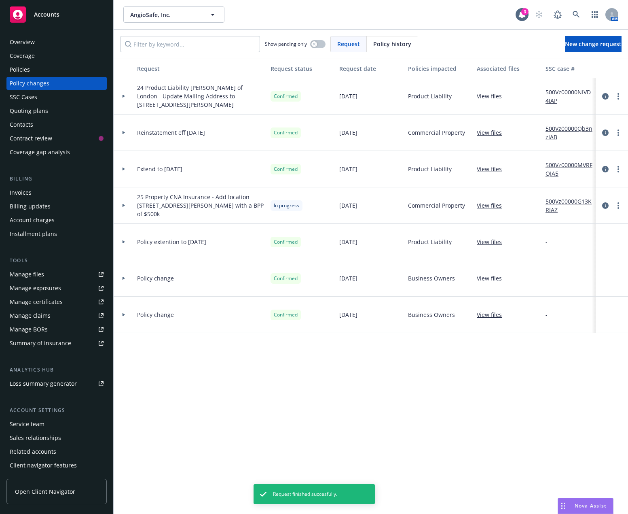
click at [61, 67] on div "Policies" at bounding box center [57, 69] width 94 height 13
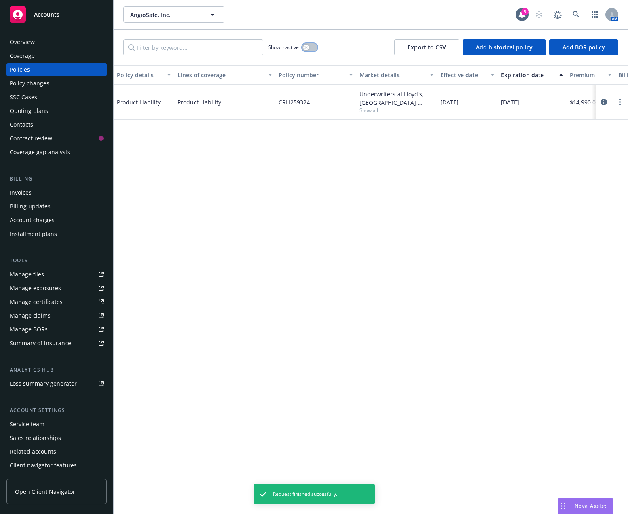
click at [308, 46] on icon "button" at bounding box center [305, 47] width 3 height 3
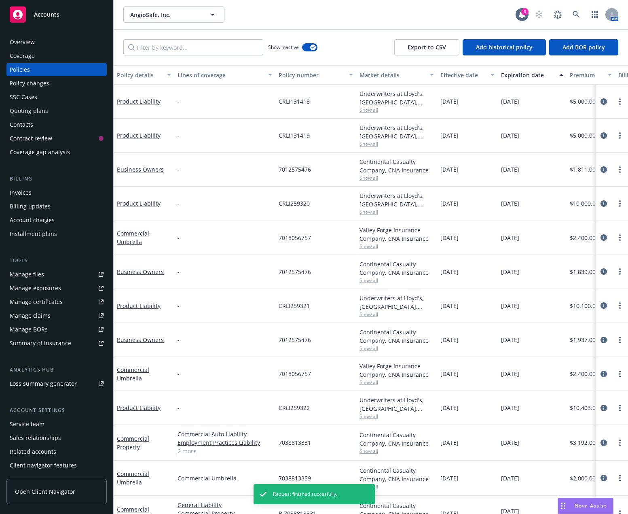
click at [504, 74] on div "Expiration date" at bounding box center [527, 75] width 53 height 8
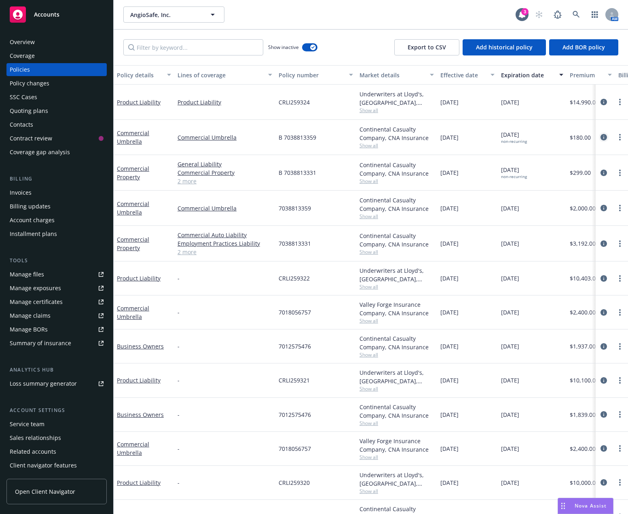
click at [576, 136] on icon "circleInformation" at bounding box center [603, 137] width 6 height 6
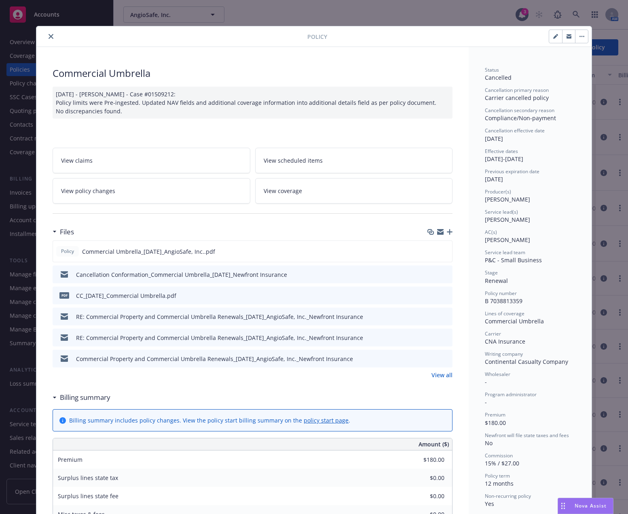
click at [575, 37] on button "button" at bounding box center [581, 36] width 13 height 13
click at [205, 185] on link "View policy changes" at bounding box center [152, 190] width 198 height 25
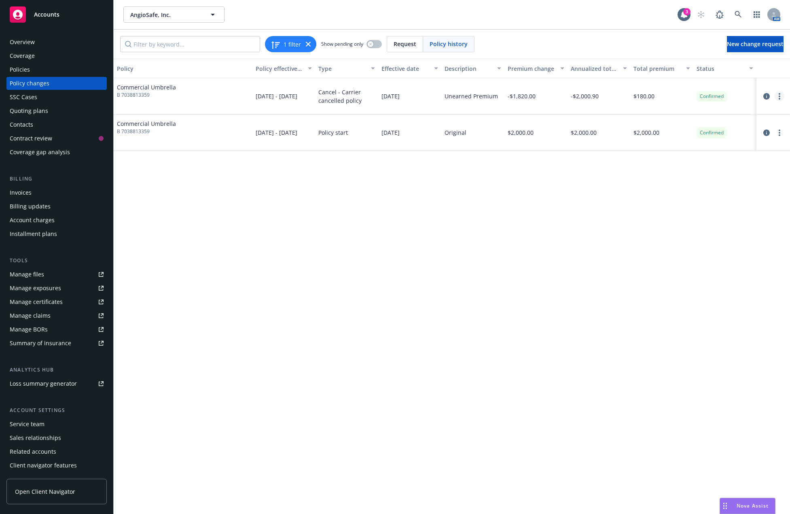
click at [576, 94] on circle "more" at bounding box center [779, 94] width 2 height 2
click at [576, 146] on link "Edit/Rescind policy change" at bounding box center [714, 145] width 139 height 16
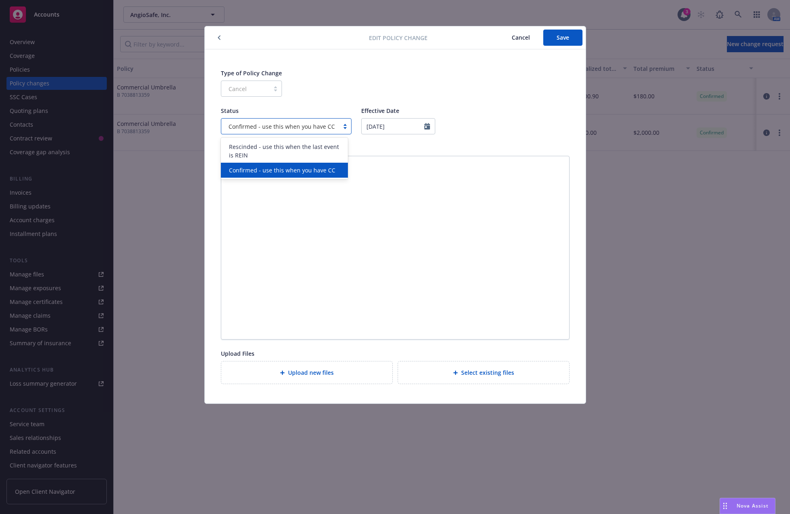
click at [331, 129] on span "Confirmed - use this when you have CC" at bounding box center [281, 126] width 106 height 8
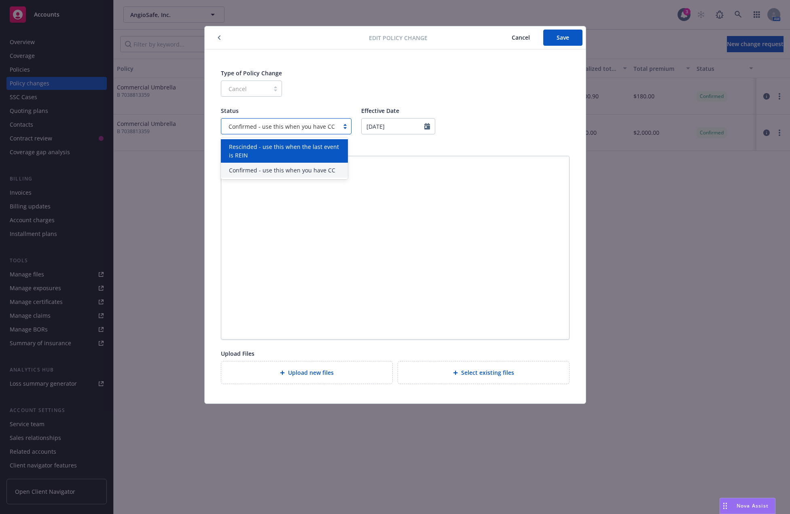
click at [315, 152] on span "Rescinded - use this when the last event is REIN" at bounding box center [286, 150] width 114 height 17
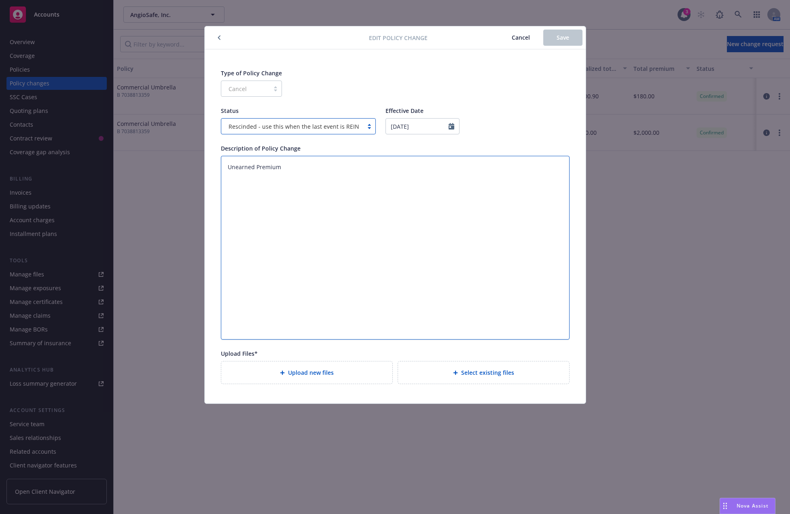
click at [401, 173] on textarea "Unearned Premium" at bounding box center [395, 248] width 349 height 184
click at [269, 91] on div "Cancel" at bounding box center [251, 88] width 61 height 16
click at [393, 100] on div "Type of Policy Change Cancel Status Rescinded - use this when the last event is…" at bounding box center [395, 226] width 349 height 315
click at [303, 378] on div "Upload new files" at bounding box center [306, 372] width 171 height 22
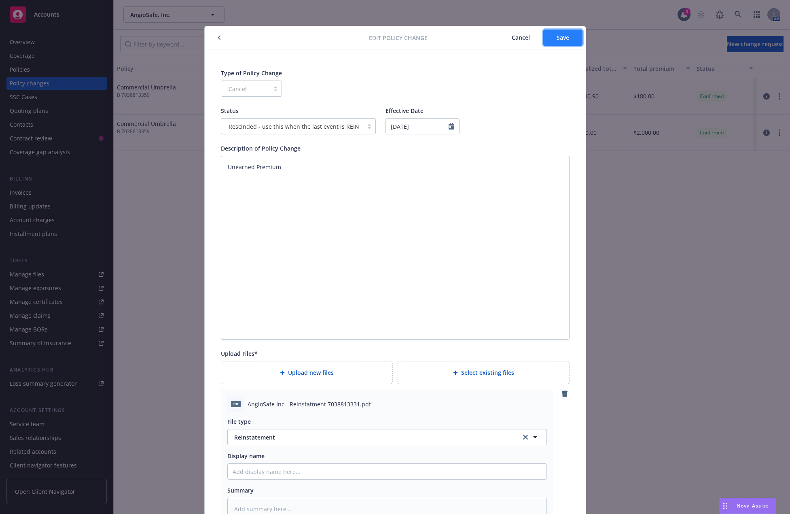
click at [552, 35] on button "Save" at bounding box center [562, 38] width 39 height 16
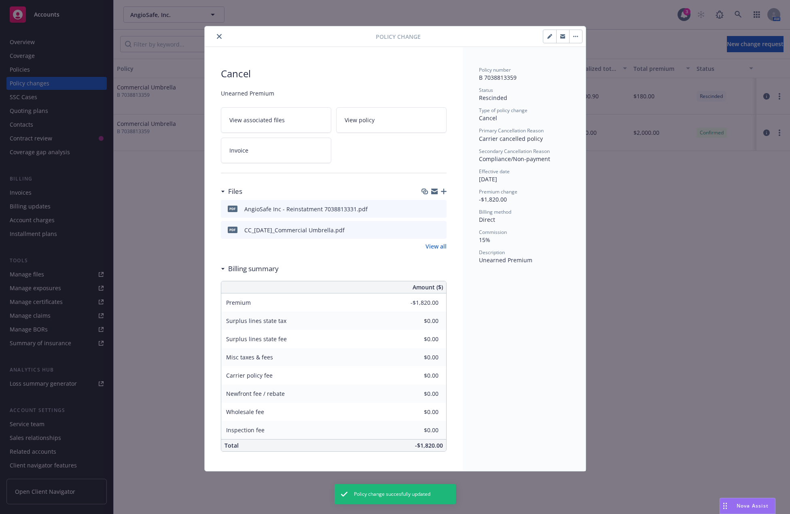
click at [219, 34] on icon "close" at bounding box center [219, 36] width 5 height 5
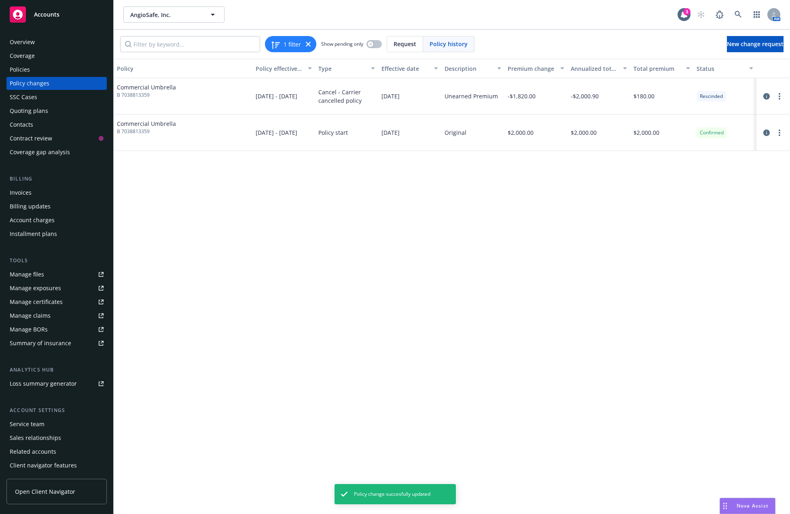
click at [76, 76] on div "Overview Coverage Policies Policy changes SSC Cases Quoting plans Contacts Cont…" at bounding box center [56, 97] width 100 height 123
click at [72, 72] on div "Policies" at bounding box center [57, 69] width 94 height 13
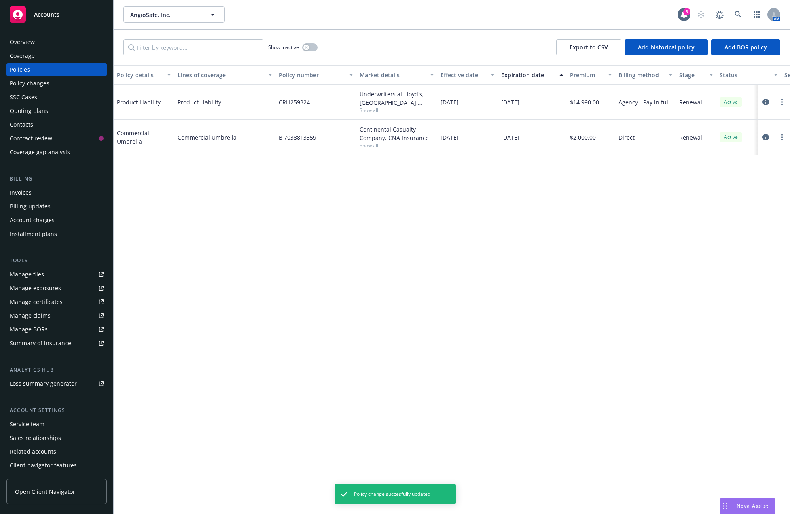
click at [62, 80] on div "Policy changes" at bounding box center [57, 83] width 94 height 13
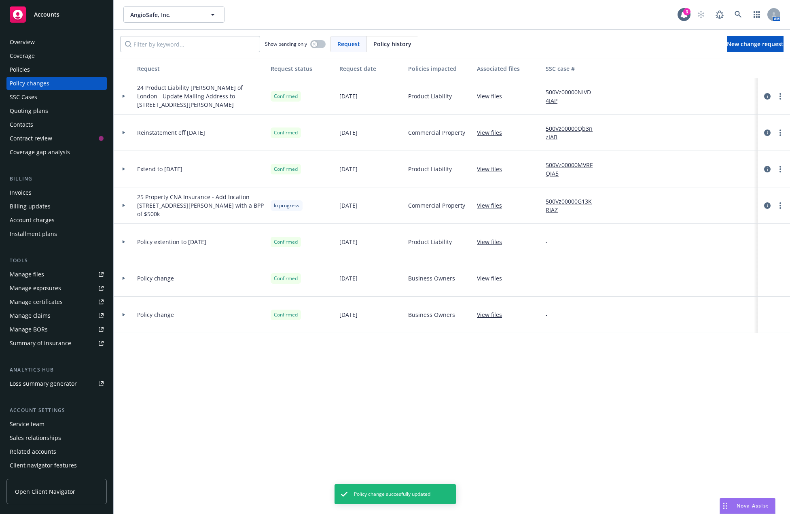
click at [59, 68] on div "Policies" at bounding box center [57, 69] width 94 height 13
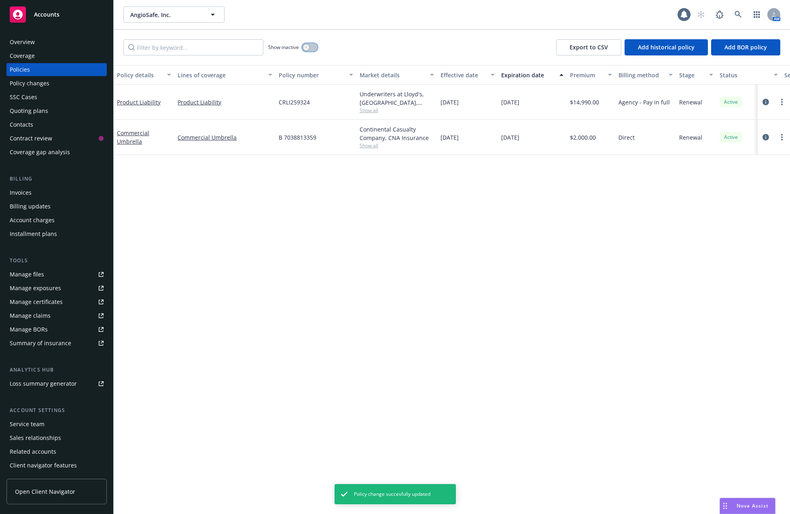
click at [311, 47] on button "button" at bounding box center [309, 47] width 15 height 8
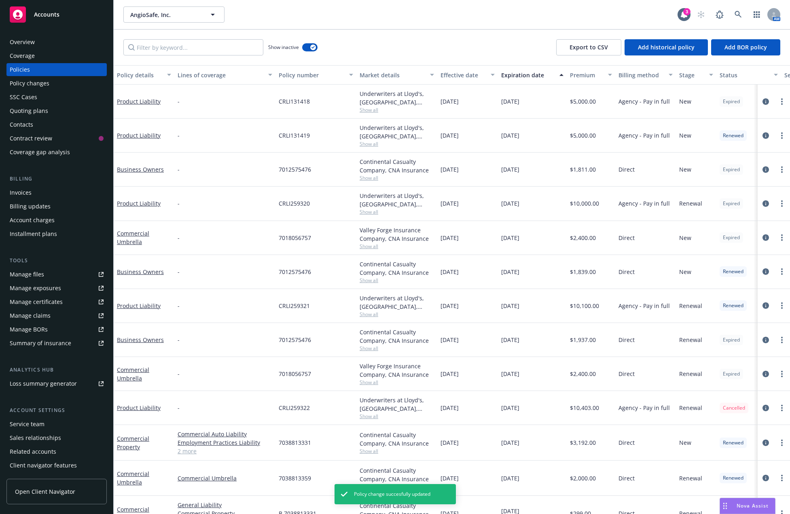
click at [526, 71] on div "Expiration date" at bounding box center [527, 75] width 53 height 8
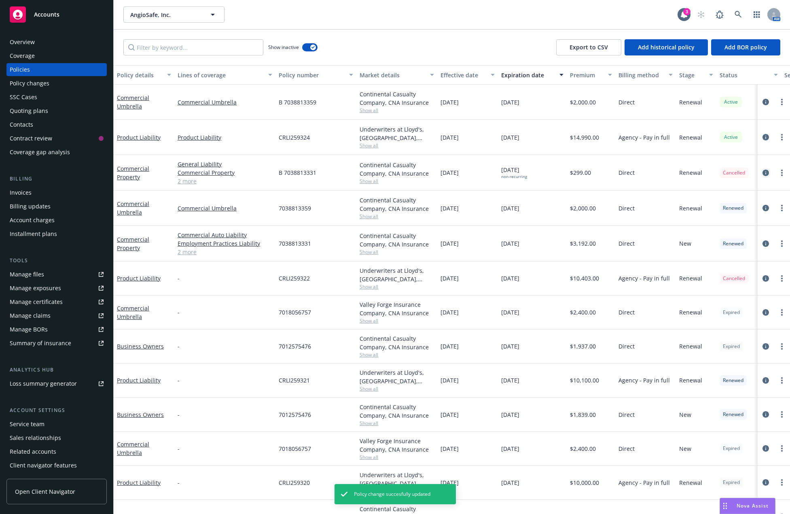
click at [576, 173] on icon "circleInformation" at bounding box center [765, 172] width 6 height 6
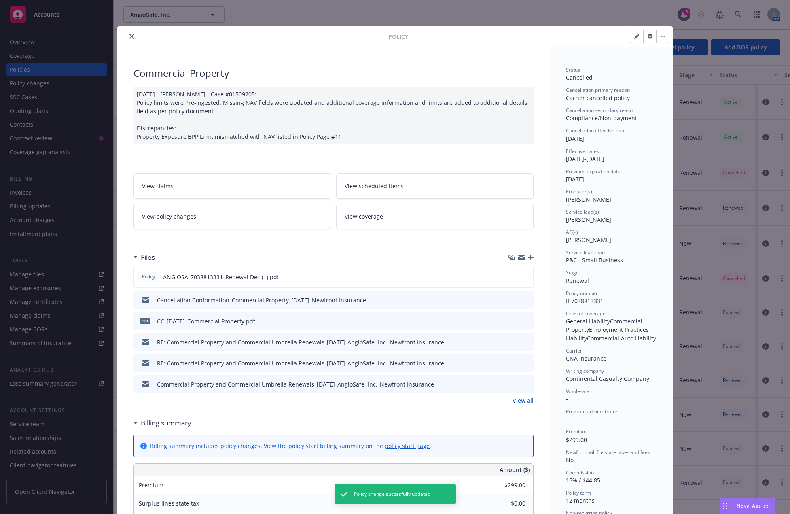
scroll to position [24, 0]
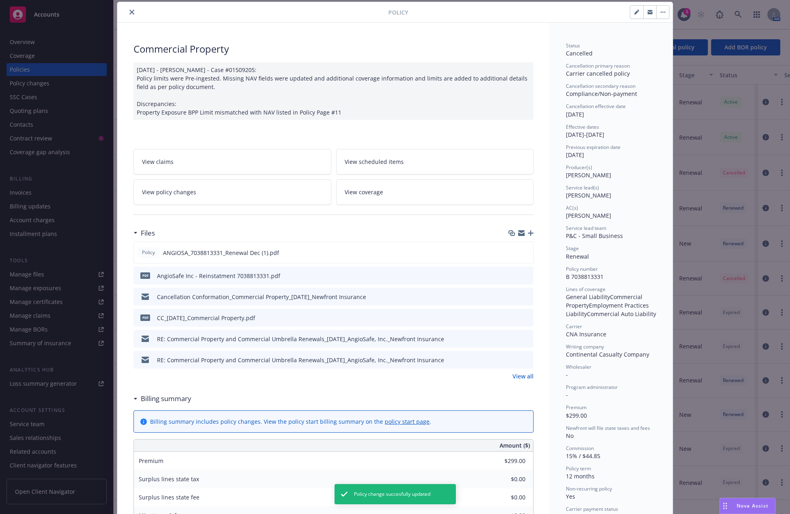
click at [268, 186] on link "View policy changes" at bounding box center [232, 191] width 198 height 25
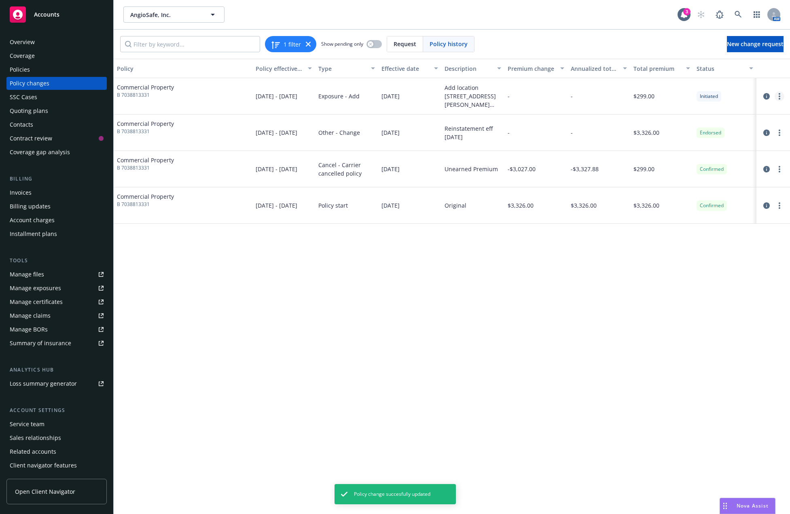
click at [576, 97] on link "more" at bounding box center [779, 96] width 10 height 10
click at [576, 93] on icon "circleInformation" at bounding box center [766, 96] width 6 height 6
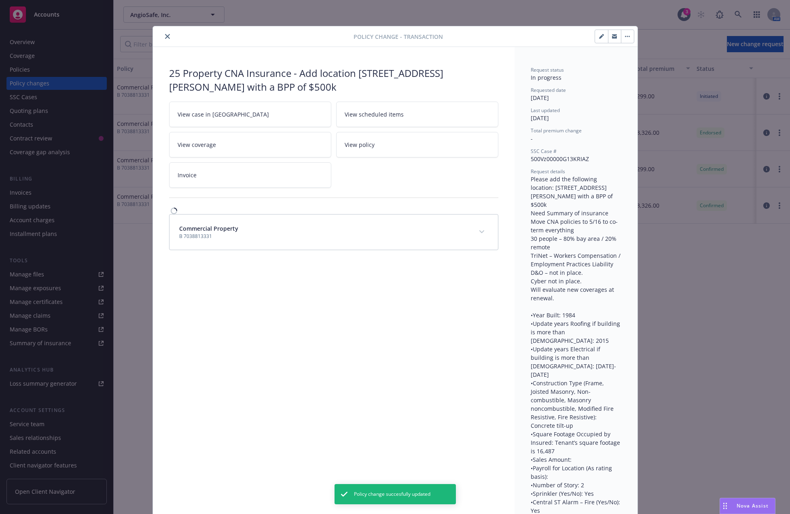
scroll to position [24, 0]
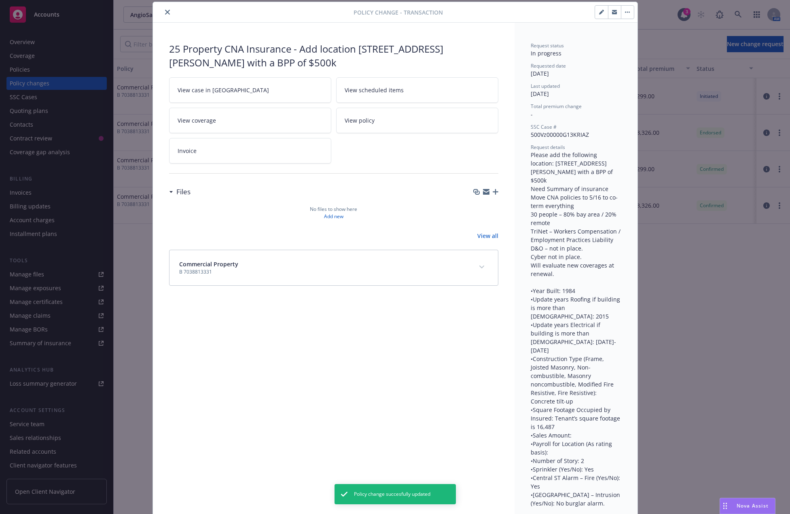
click at [576, 12] on button "button" at bounding box center [627, 12] width 13 height 13
click at [576, 9] on button "button" at bounding box center [601, 12] width 13 height 13
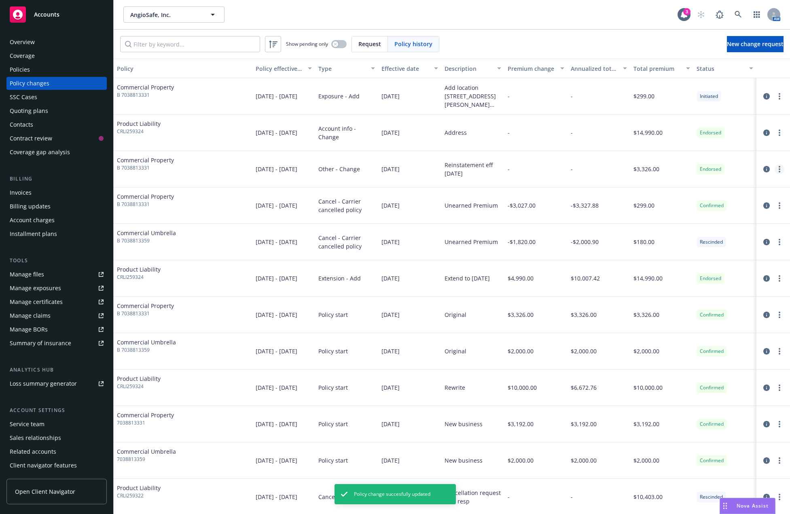
click at [576, 166] on link "more" at bounding box center [779, 169] width 10 height 10
click at [576, 168] on icon "circleInformation" at bounding box center [766, 169] width 6 height 6
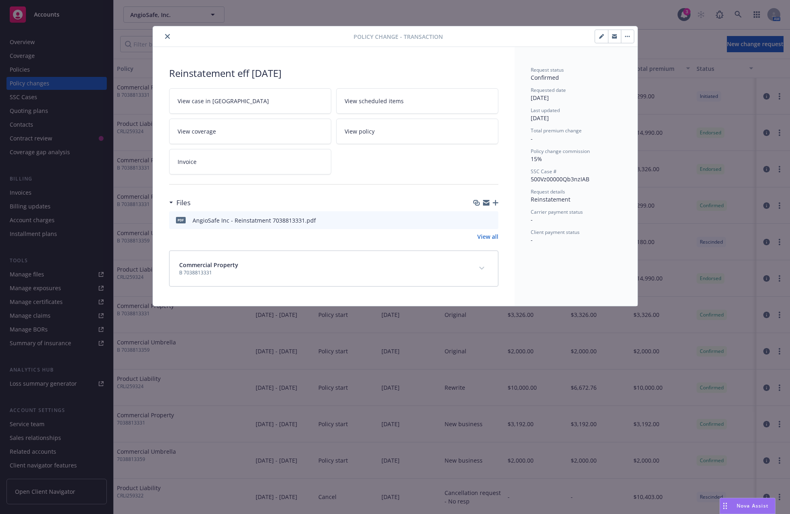
click at [576, 36] on button "button" at bounding box center [627, 36] width 13 height 13
click at [164, 34] on button "close" at bounding box center [168, 37] width 10 height 10
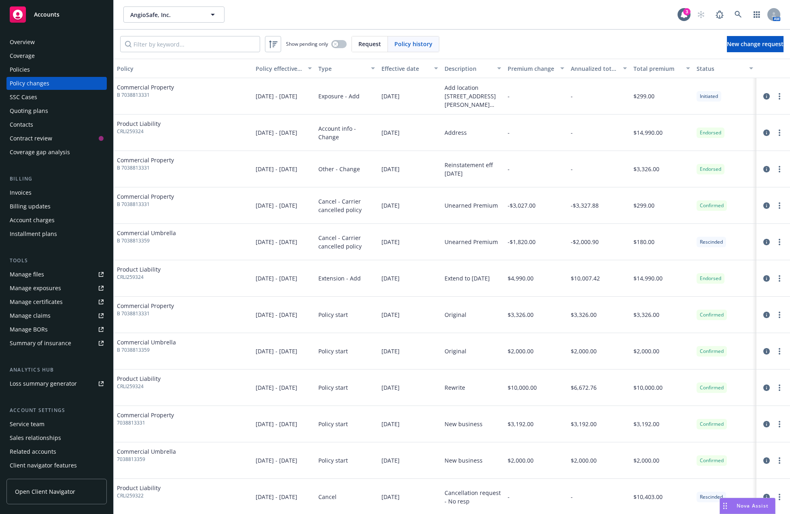
click at [74, 73] on div "Policies" at bounding box center [57, 69] width 94 height 13
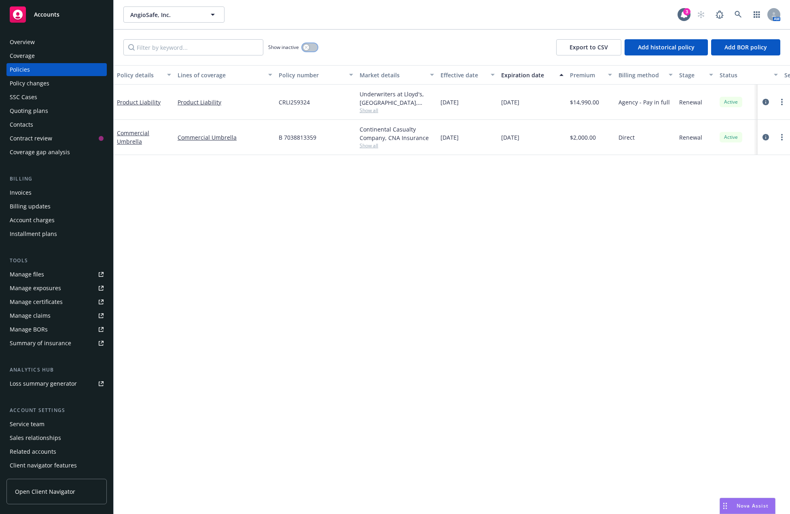
click at [308, 46] on div "button" at bounding box center [306, 47] width 6 height 6
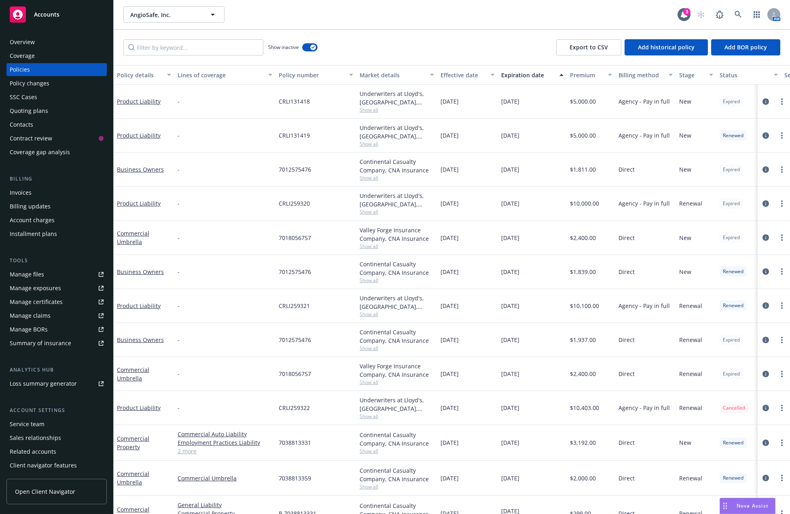
click at [513, 74] on div "Expiration date" at bounding box center [527, 75] width 53 height 8
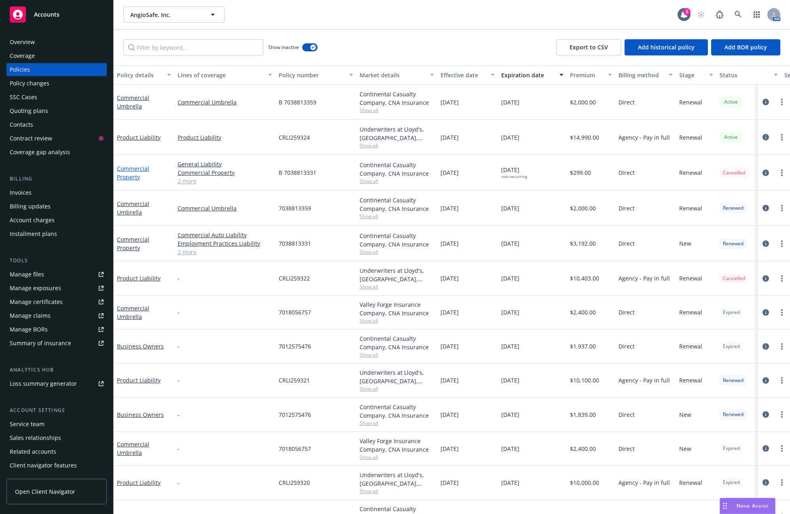
click at [144, 169] on link "Commercial Property" at bounding box center [133, 173] width 32 height 16
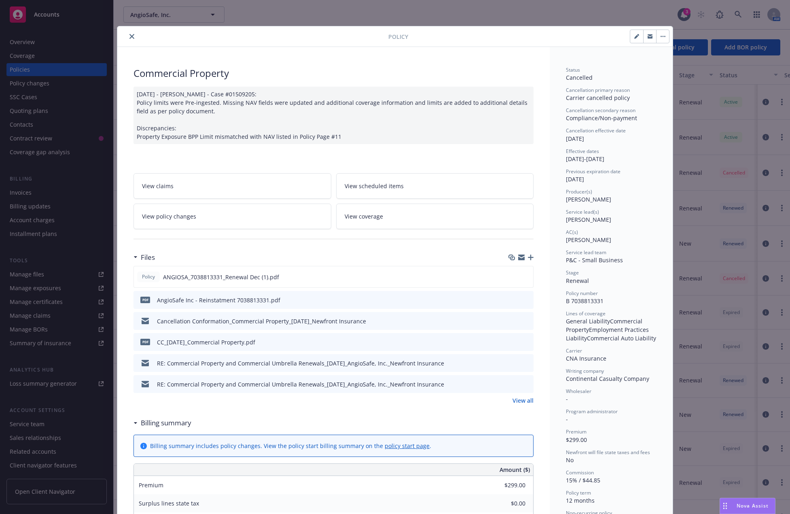
scroll to position [24, 0]
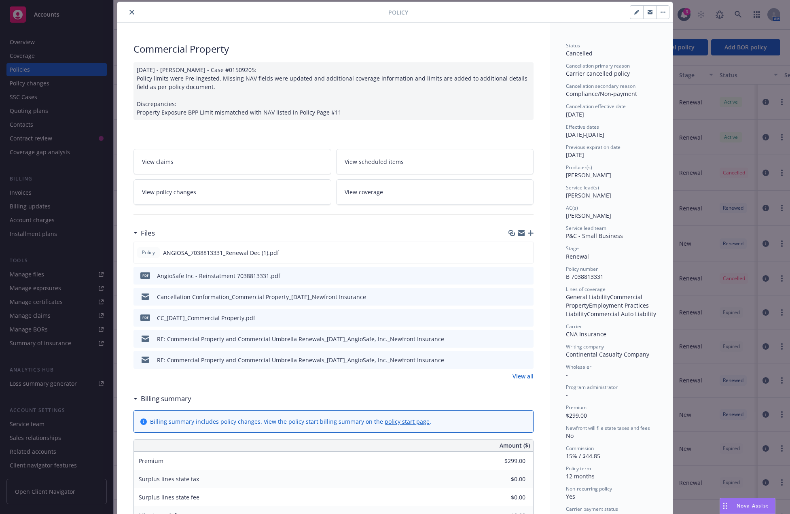
click at [276, 181] on link "View policy changes" at bounding box center [232, 191] width 198 height 25
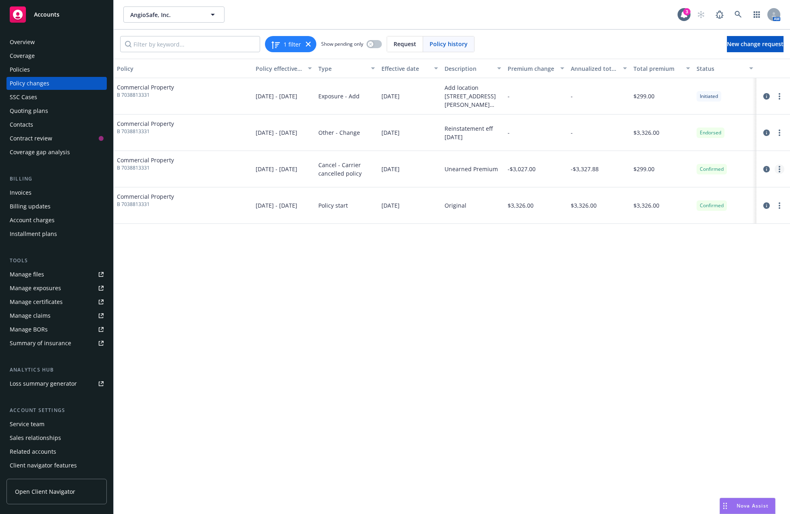
click at [576, 167] on link "more" at bounding box center [779, 169] width 10 height 10
click at [576, 218] on link "Edit/Rescind policy change" at bounding box center [714, 218] width 139 height 16
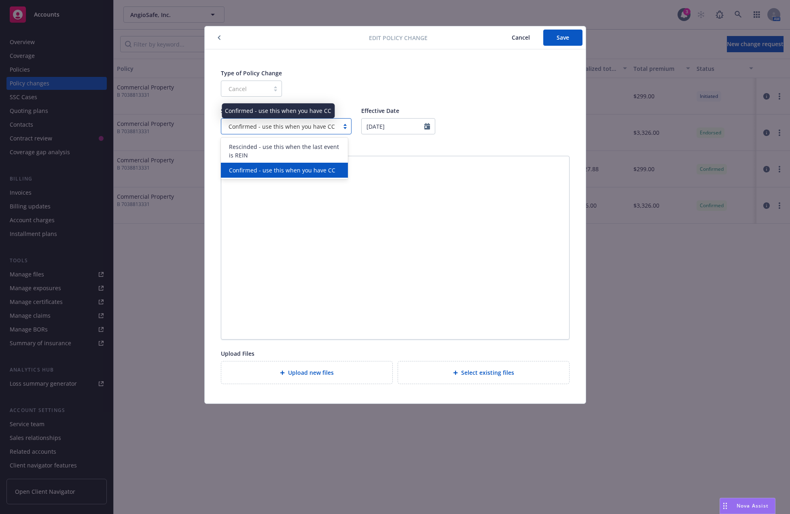
click at [289, 127] on span "Confirmed - use this when you have CC" at bounding box center [281, 126] width 106 height 8
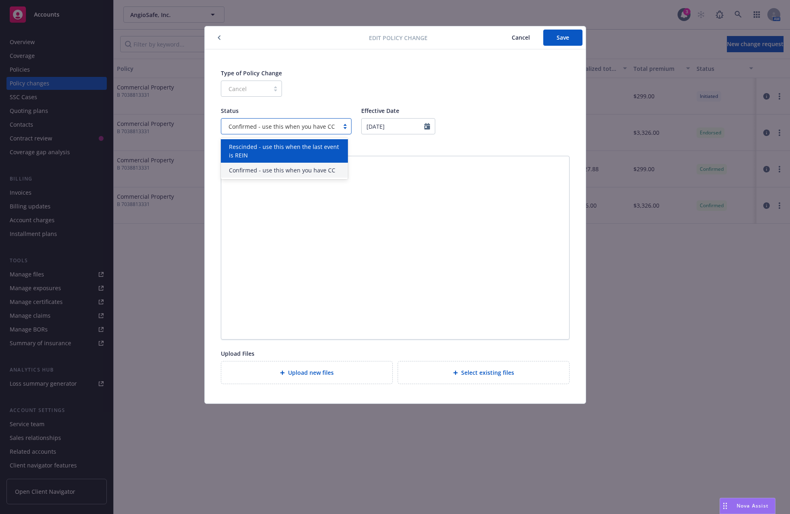
click at [295, 156] on span "Rescinded - use this when the last event is REIN" at bounding box center [286, 150] width 114 height 17
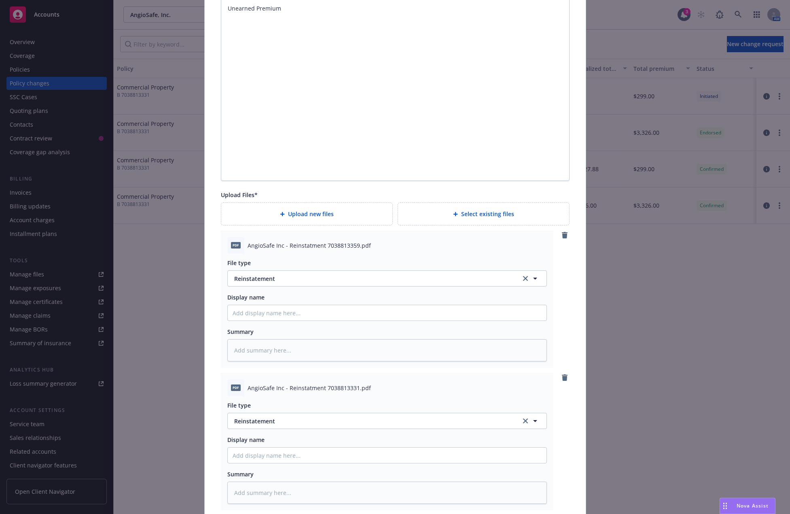
scroll to position [201, 0]
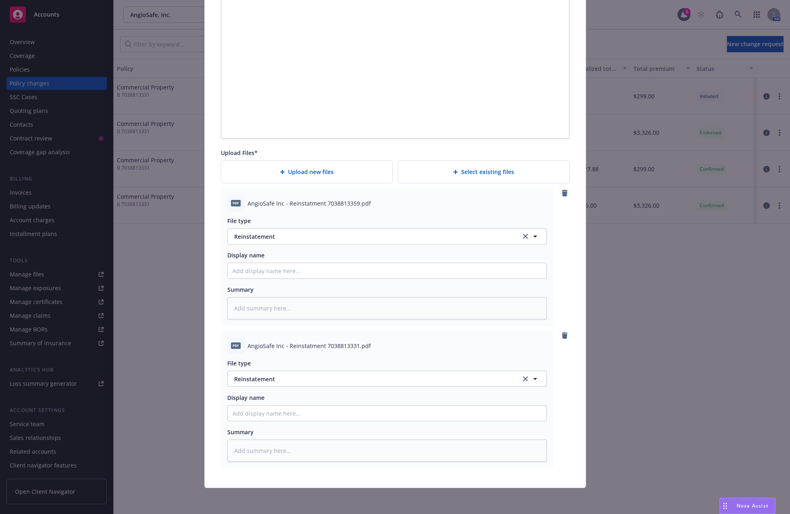
click at [562, 194] on icon "remove" at bounding box center [565, 193] width 6 height 6
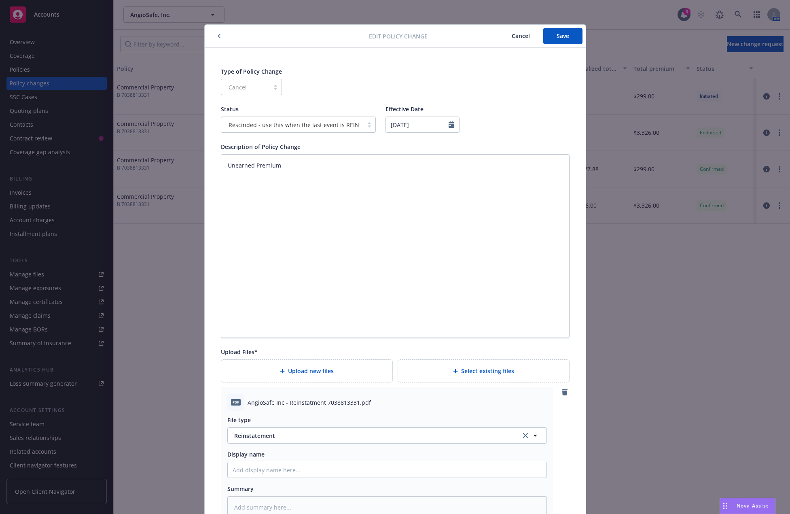
scroll to position [0, 0]
click at [562, 38] on span "Save" at bounding box center [562, 38] width 13 height 8
type textarea "x"
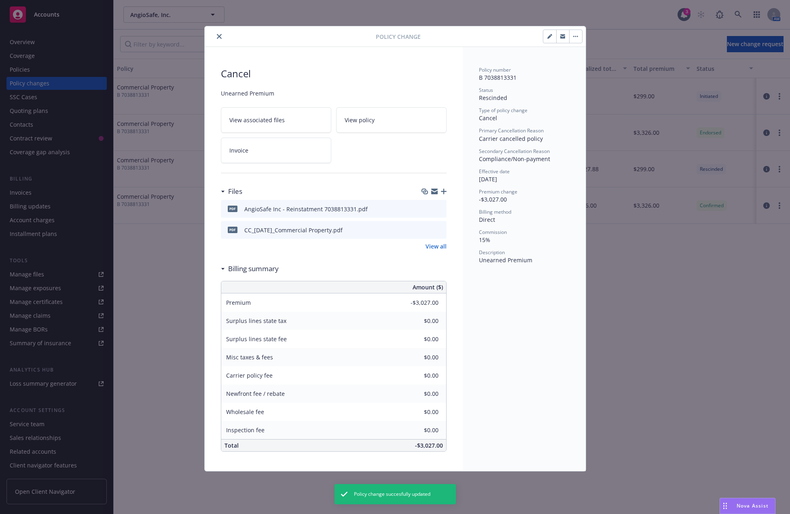
click at [222, 36] on button "close" at bounding box center [219, 37] width 10 height 10
